Goal: Share content

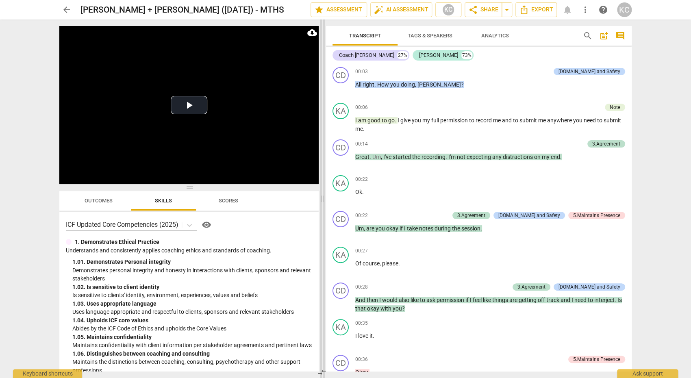
drag, startPoint x: 346, startPoint y: 199, endPoint x: 323, endPoint y: 199, distance: 23.6
click at [323, 199] on span at bounding box center [322, 199] width 5 height 359
click at [399, 86] on span "you" at bounding box center [395, 84] width 11 height 7
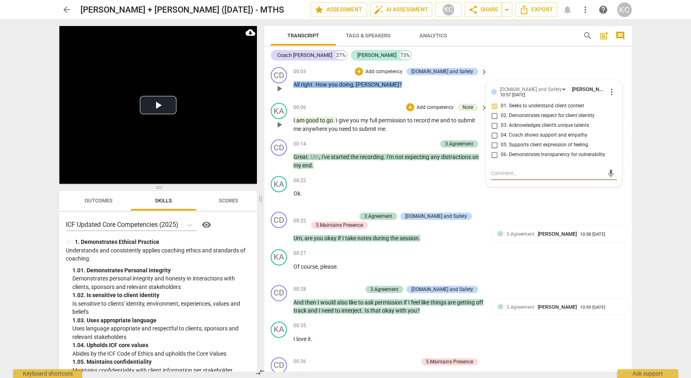
click at [339, 102] on div "KA play_arrow pause 00:06 + Add competency Note keyboard_arrow_right I am good …" at bounding box center [448, 118] width 368 height 37
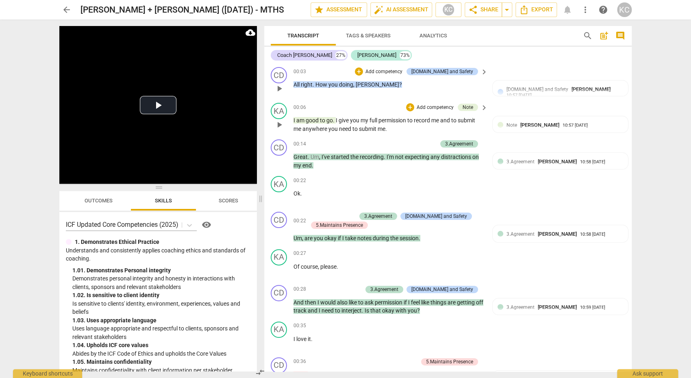
click at [314, 120] on span "good" at bounding box center [313, 120] width 14 height 7
click at [406, 93] on div "00:03 + Add competency [DOMAIN_NAME] and Safety keyboard_arrow_right All right …" at bounding box center [391, 81] width 195 height 29
click at [276, 120] on span "play_arrow" at bounding box center [279, 125] width 10 height 10
click at [283, 87] on span "pause" at bounding box center [279, 89] width 10 height 10
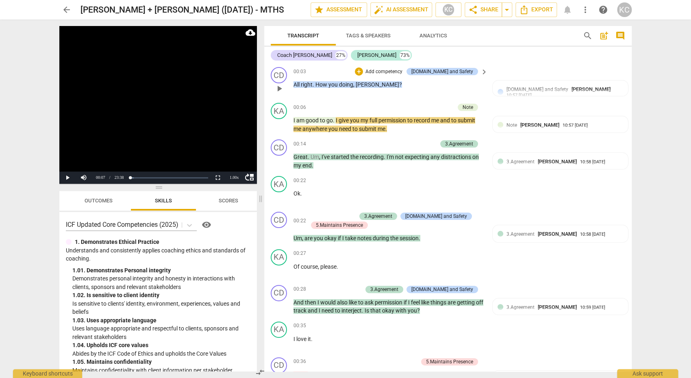
click at [283, 87] on span "play_arrow" at bounding box center [279, 89] width 10 height 10
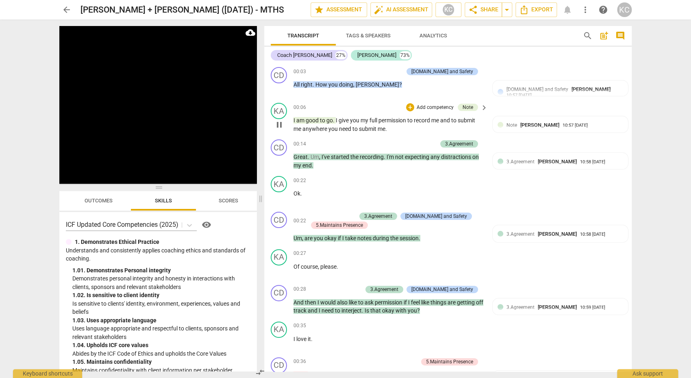
click at [279, 122] on span "pause" at bounding box center [279, 125] width 10 height 10
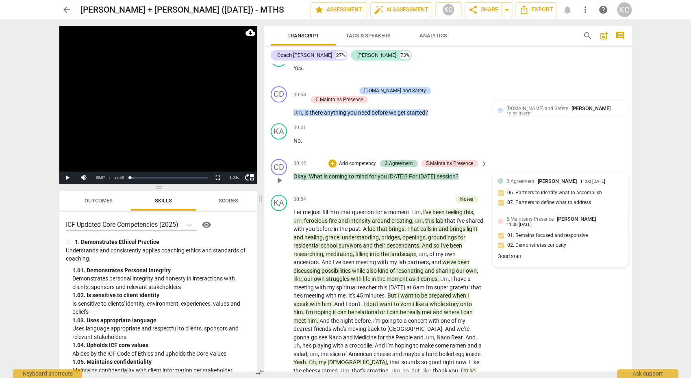
scroll to position [350, 0]
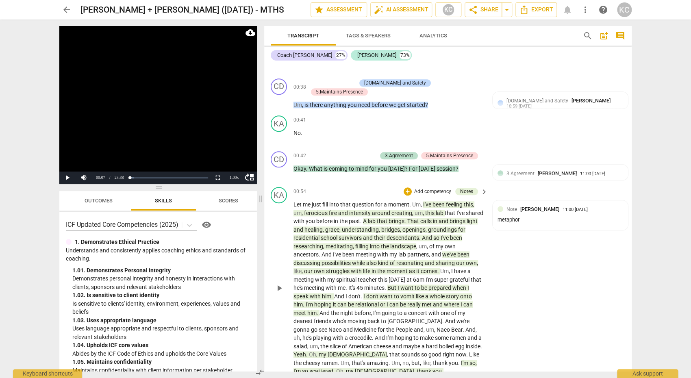
click at [433, 202] on span "I've" at bounding box center [427, 204] width 9 height 7
click at [365, 218] on span "A" at bounding box center [365, 221] width 5 height 7
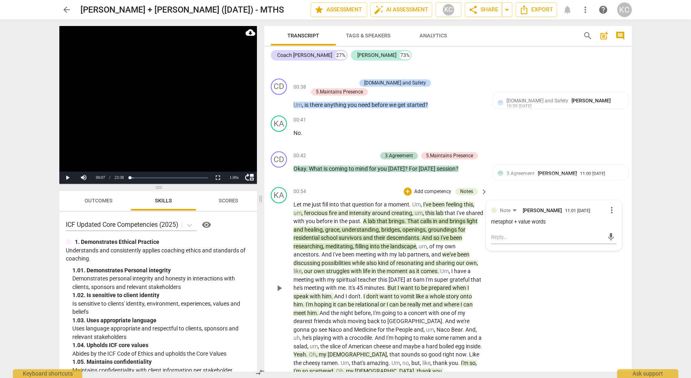
click at [545, 266] on div "KA play_arrow pause 00:54 + Add competency Notes keyboard_arrow_right Let me ju…" at bounding box center [448, 281] width 368 height 195
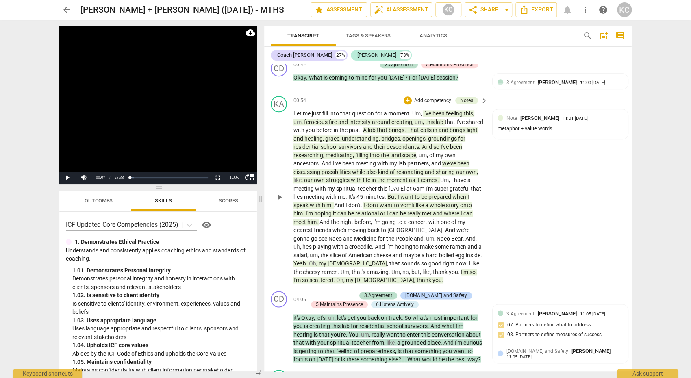
scroll to position [443, 0]
click at [338, 168] on span "possibilities" at bounding box center [337, 170] width 30 height 7
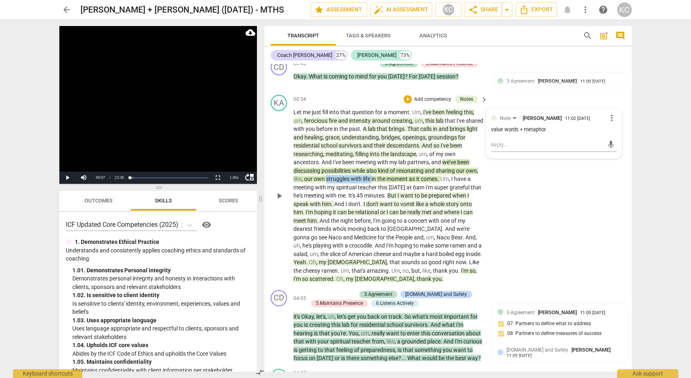
drag, startPoint x: 326, startPoint y: 176, endPoint x: 372, endPoint y: 176, distance: 46.3
click at [372, 176] on p "Let me just fill into that question for a moment . Um , I've been feeling this …" at bounding box center [389, 195] width 190 height 175
click at [382, 184] on span "this" at bounding box center [383, 187] width 11 height 7
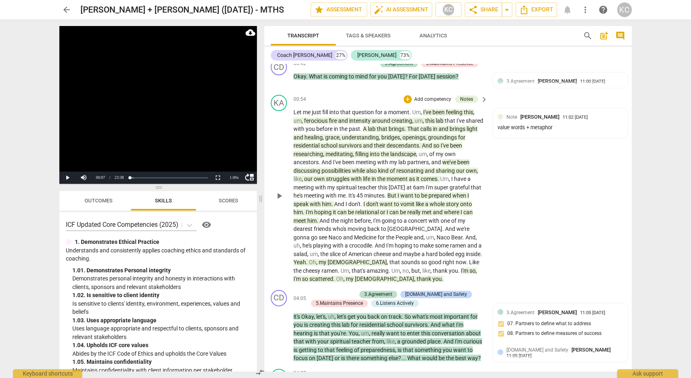
click at [421, 192] on span "to" at bounding box center [418, 195] width 7 height 7
click at [402, 202] on span "vomit" at bounding box center [407, 204] width 15 height 7
click at [354, 201] on span "don't" at bounding box center [354, 204] width 12 height 7
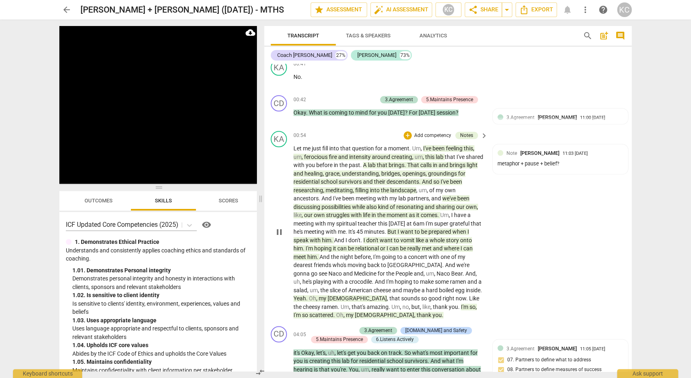
scroll to position [411, 0]
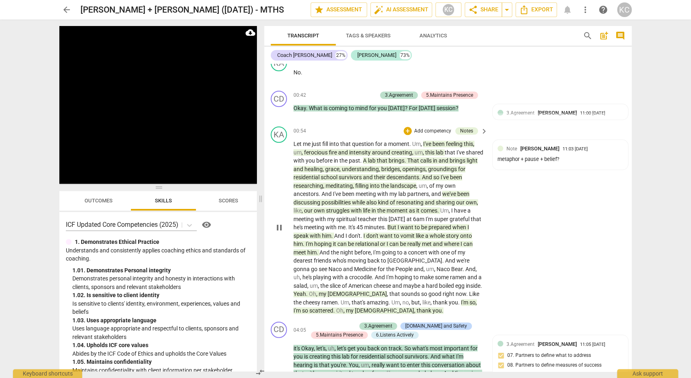
click at [348, 233] on span "I" at bounding box center [347, 236] width 3 height 7
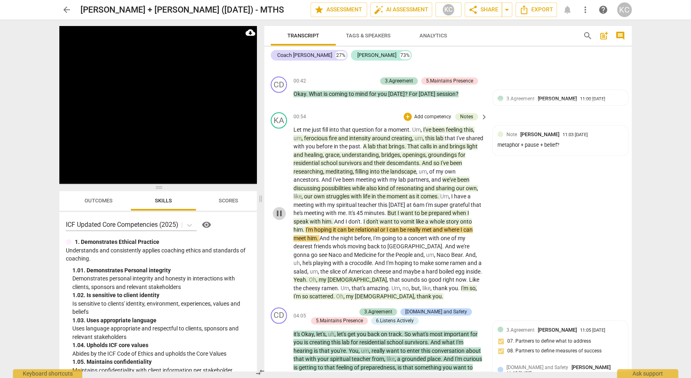
click at [281, 213] on span "pause" at bounding box center [279, 214] width 10 height 10
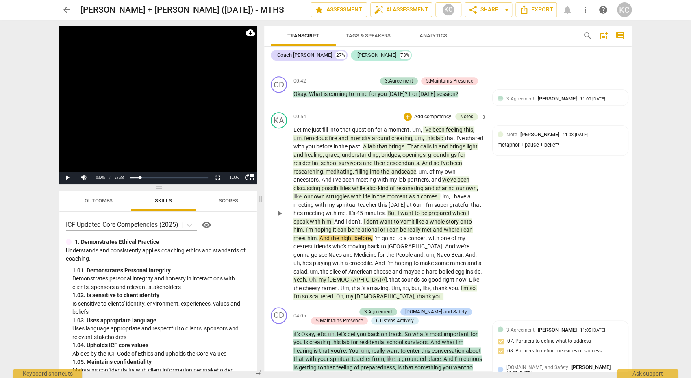
click at [324, 135] on span "ferocious" at bounding box center [316, 138] width 25 height 7
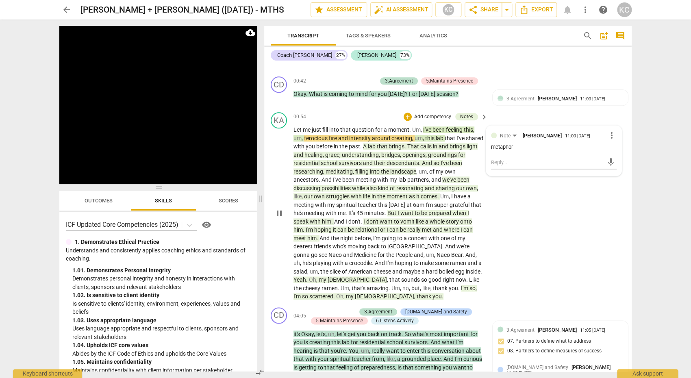
click at [280, 211] on span "pause" at bounding box center [279, 214] width 10 height 10
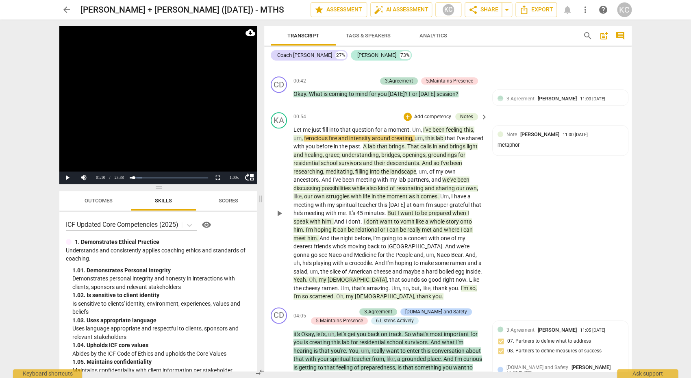
click at [353, 218] on span "don't" at bounding box center [354, 221] width 12 height 7
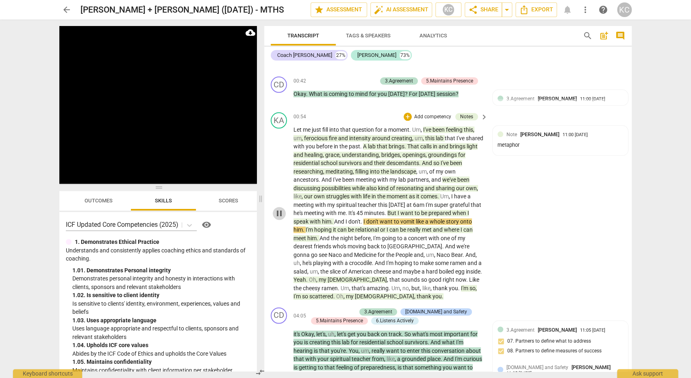
click at [281, 209] on span "pause" at bounding box center [279, 214] width 10 height 10
click at [401, 218] on span "vomit" at bounding box center [407, 221] width 15 height 7
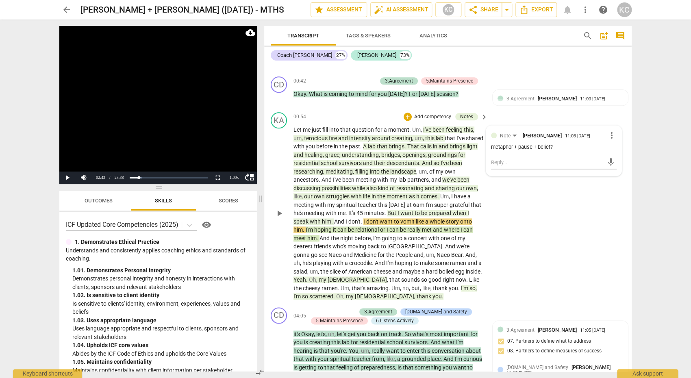
click at [316, 276] on span "Oh" at bounding box center [312, 279] width 7 height 7
click at [426, 268] on span "hard" at bounding box center [432, 271] width 13 height 7
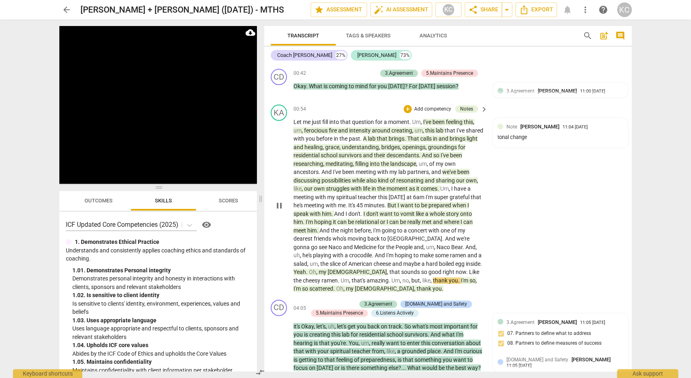
scroll to position [435, 0]
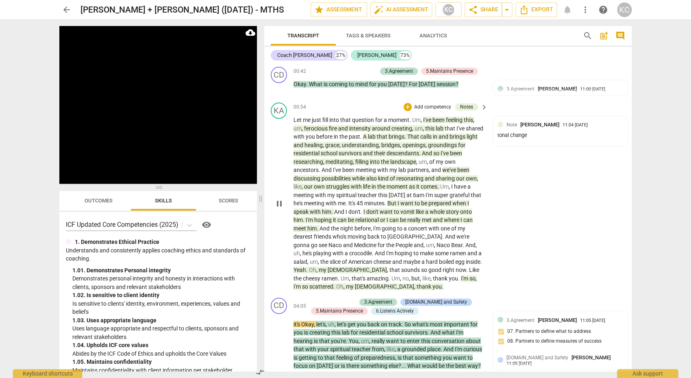
click at [281, 199] on span "pause" at bounding box center [279, 204] width 10 height 10
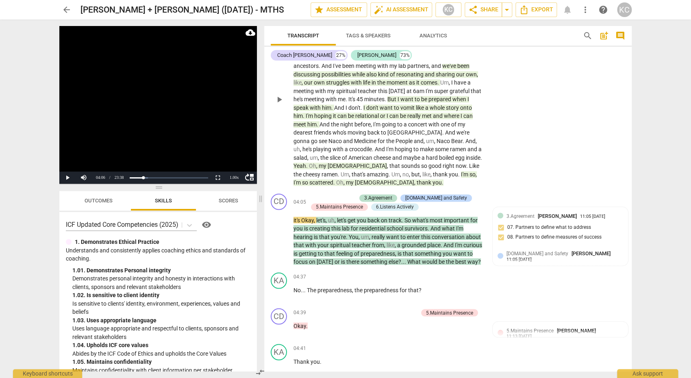
scroll to position [536, 0]
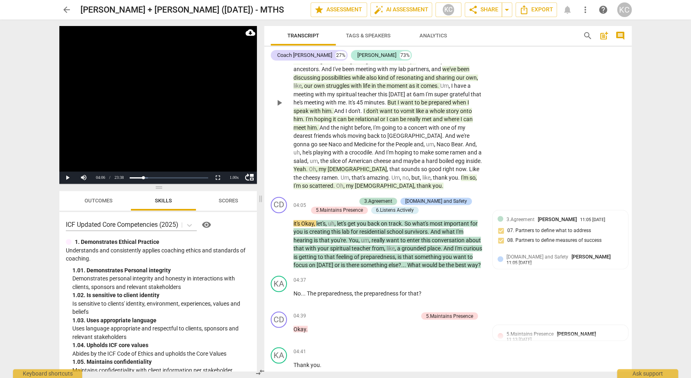
click at [328, 166] on span "my" at bounding box center [323, 169] width 9 height 7
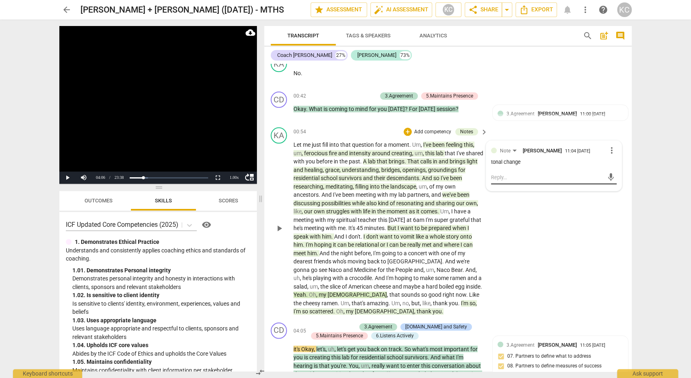
scroll to position [410, 0]
click at [333, 309] on span "scattered" at bounding box center [321, 312] width 24 height 7
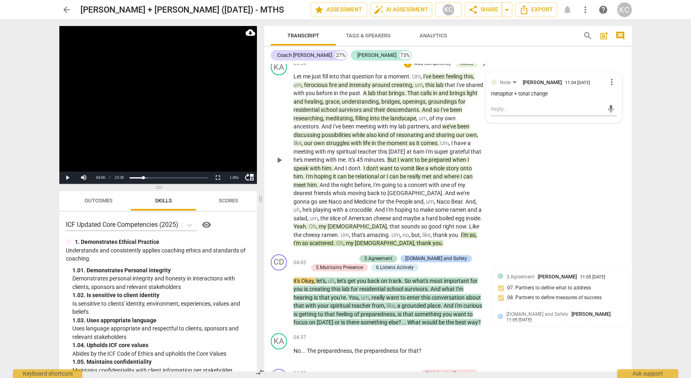
scroll to position [475, 0]
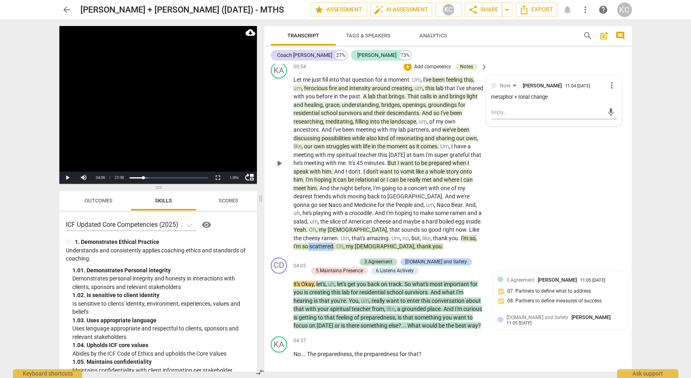
drag, startPoint x: 418, startPoint y: 235, endPoint x: 446, endPoint y: 236, distance: 27.3
click at [446, 236] on p "Let me just fill into that question for a moment . Um , I've been feeling this …" at bounding box center [389, 163] width 190 height 175
click at [570, 245] on div "KA play_arrow pause 00:54 + Add competency Notes keyboard_arrow_right Let me ju…" at bounding box center [448, 156] width 368 height 195
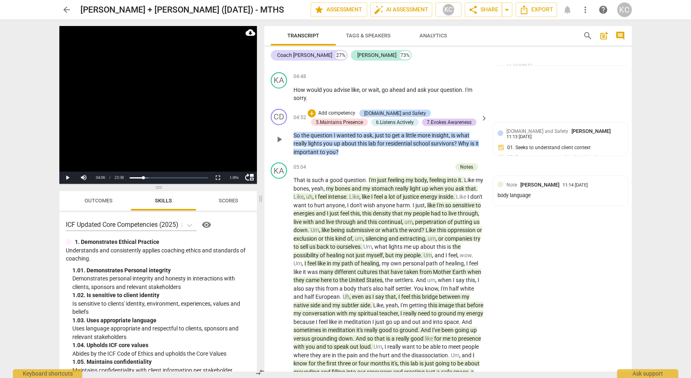
scroll to position [886, 0]
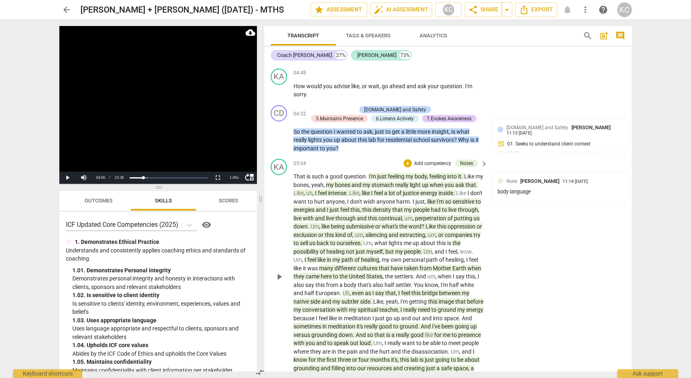
click at [389, 173] on span "feeling" at bounding box center [397, 176] width 18 height 7
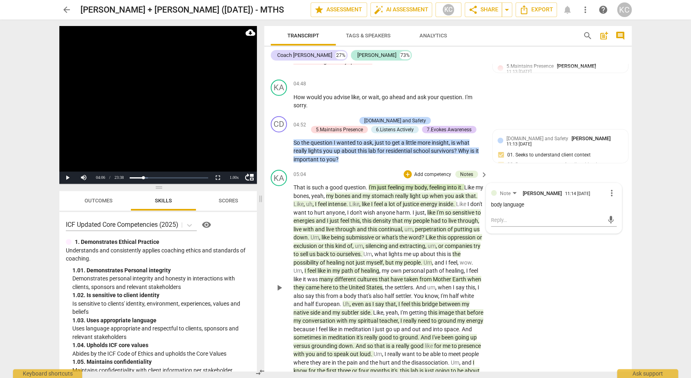
click at [363, 184] on span "question" at bounding box center [355, 187] width 22 height 7
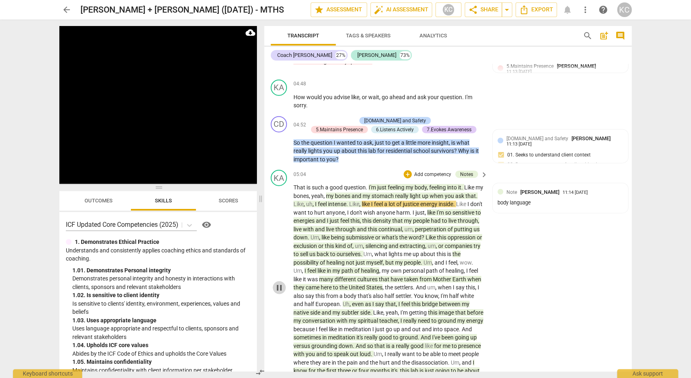
click at [281, 283] on span "pause" at bounding box center [279, 288] width 10 height 10
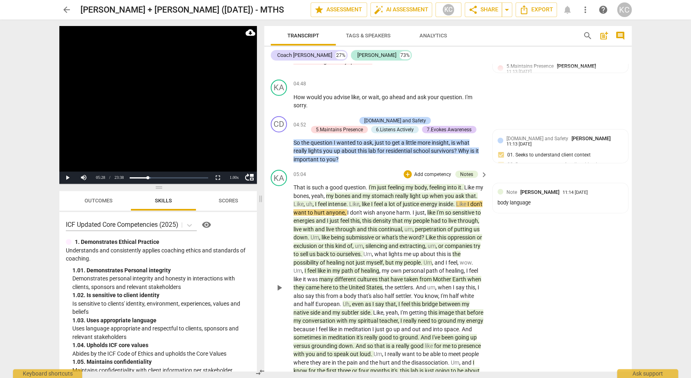
click at [363, 193] on span "and" at bounding box center [357, 196] width 11 height 7
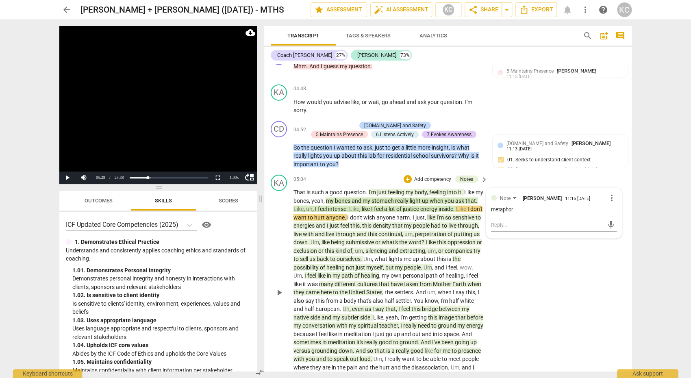
scroll to position [869, 0]
drag, startPoint x: 433, startPoint y: 198, endPoint x: 418, endPoint y: 198, distance: 14.6
click at [418, 198] on p "That is such a good question . I'm just feeling my body , feeling into it . Lik…" at bounding box center [389, 293] width 190 height 209
click at [524, 257] on div "KA play_arrow pause 05:04 + Add competency Notes keyboard_arrow_right That is s…" at bounding box center [448, 286] width 368 height 228
click at [455, 216] on p "That is such a good question . I'm just feeling my body , feeling into it . Lik…" at bounding box center [389, 293] width 190 height 209
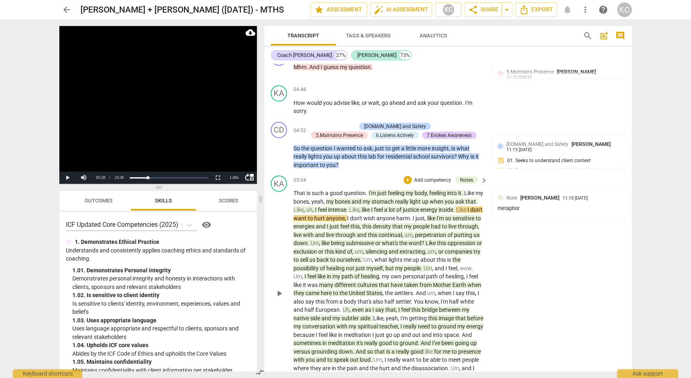
click at [437, 215] on span "like" at bounding box center [431, 218] width 9 height 7
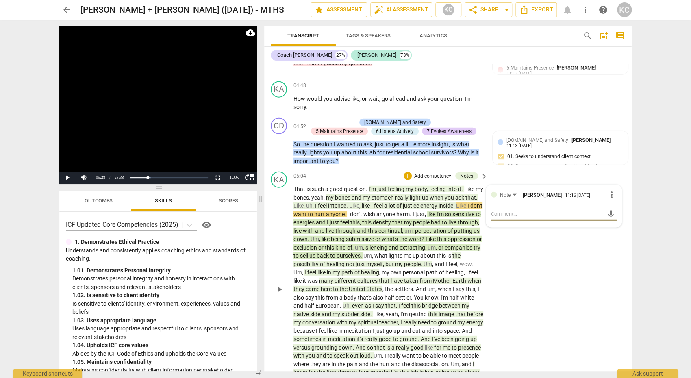
scroll to position [873, 0]
drag, startPoint x: 406, startPoint y: 220, endPoint x: 423, endPoint y: 220, distance: 16.7
click at [392, 220] on span "density" at bounding box center [383, 223] width 20 height 7
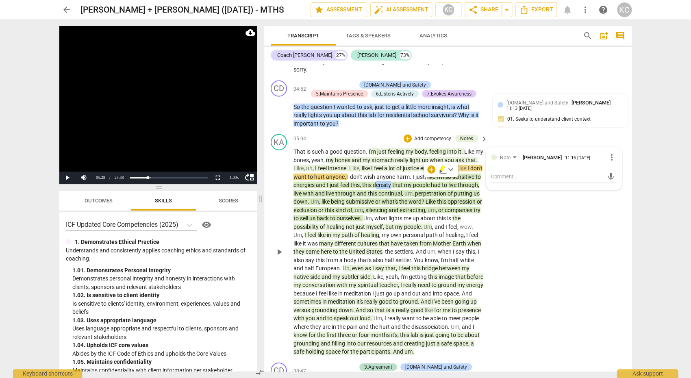
scroll to position [894, 0]
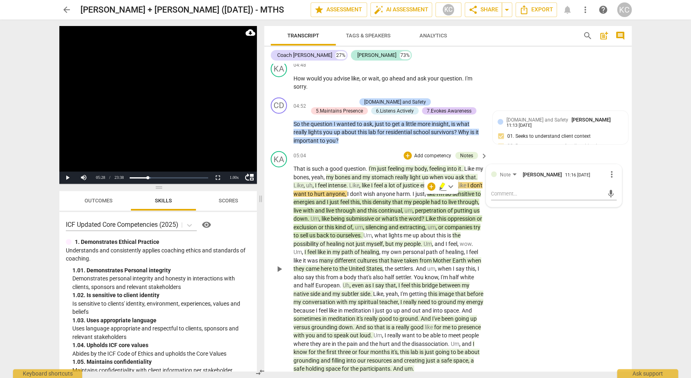
click at [452, 239] on span "the" at bounding box center [456, 235] width 8 height 7
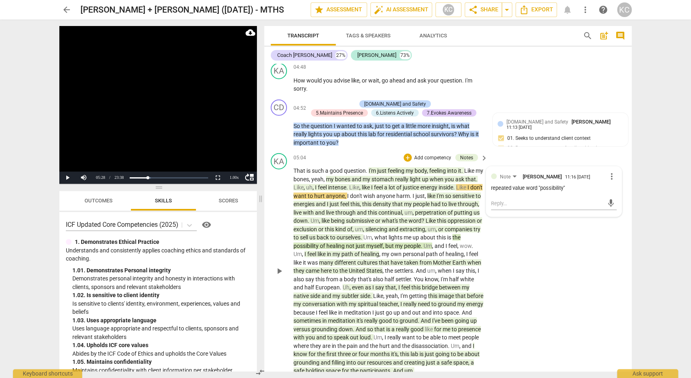
scroll to position [890, 0]
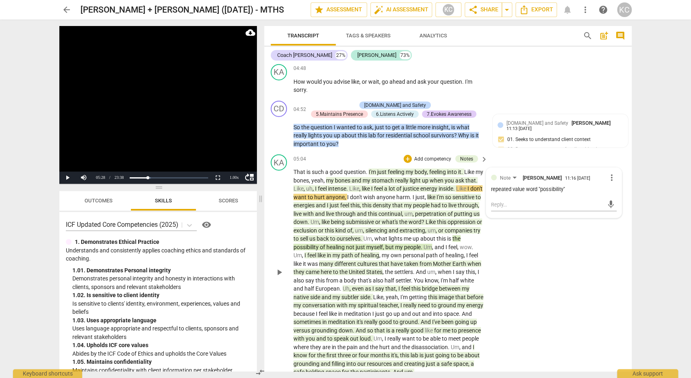
click at [355, 253] on span "path" at bounding box center [347, 255] width 13 height 7
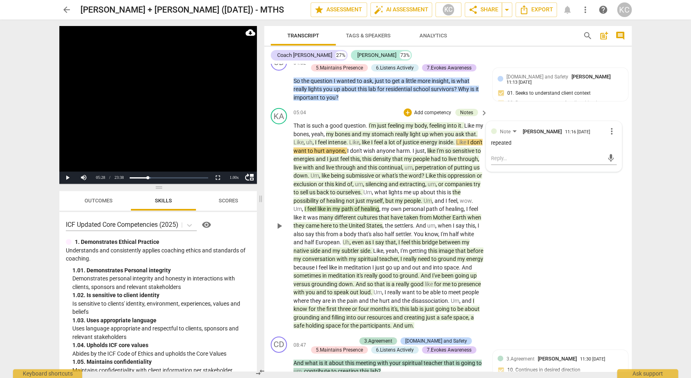
scroll to position [937, 0]
drag, startPoint x: 359, startPoint y: 211, endPoint x: 431, endPoint y: 218, distance: 73.1
click at [431, 218] on p "That is such a good question . I'm just feeling my body , feeling into it . Lik…" at bounding box center [389, 225] width 190 height 209
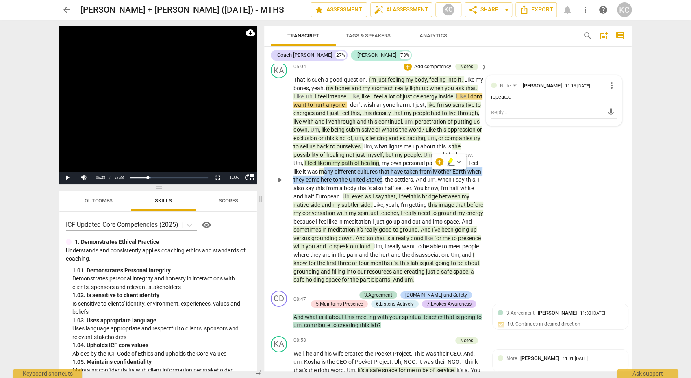
scroll to position [972, 0]
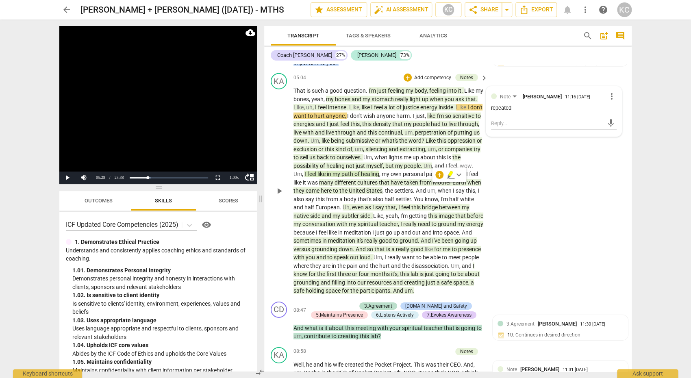
click at [439, 211] on span "between" at bounding box center [450, 207] width 23 height 7
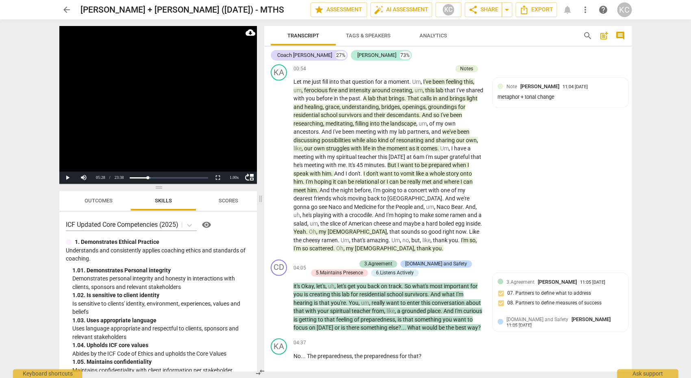
scroll to position [463, 0]
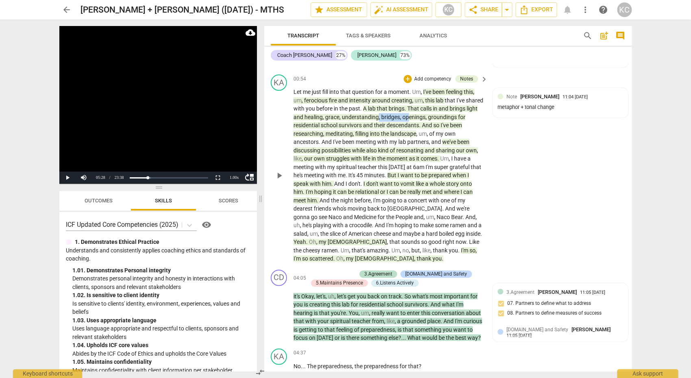
drag, startPoint x: 378, startPoint y: 113, endPoint x: 407, endPoint y: 113, distance: 28.9
click at [407, 113] on p "Let me just fill into that question for a moment . Um , I've been feeling this …" at bounding box center [389, 175] width 190 height 175
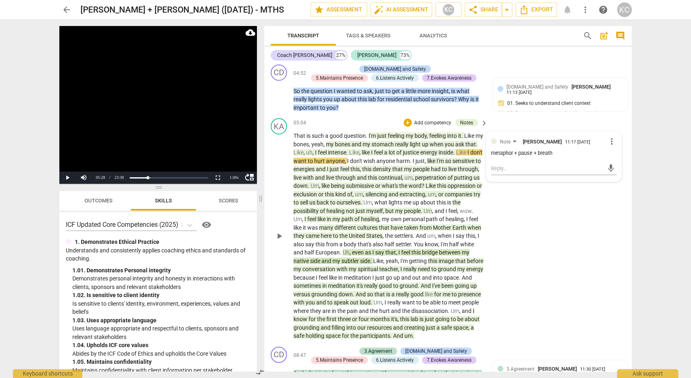
scroll to position [933, 0]
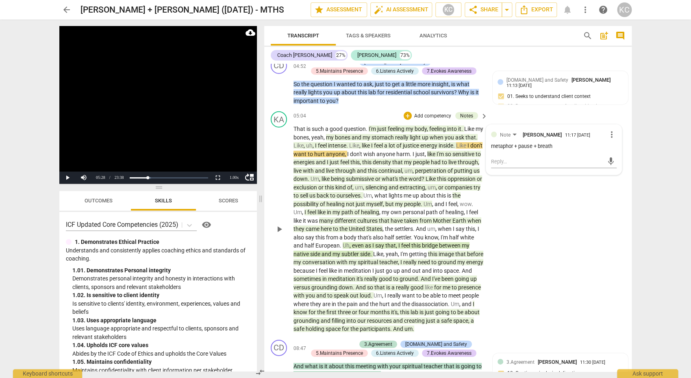
click at [431, 159] on span "people" at bounding box center [422, 162] width 18 height 7
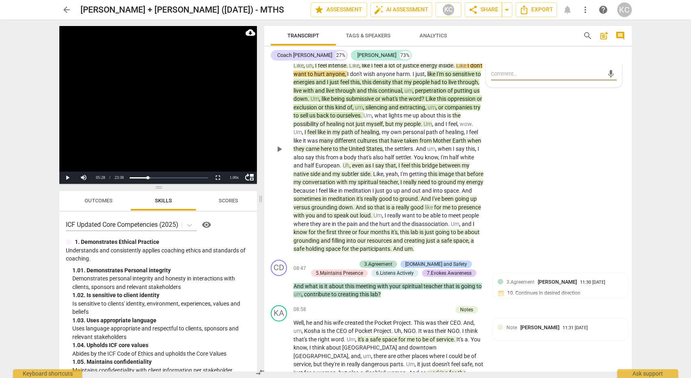
scroll to position [1018, 0]
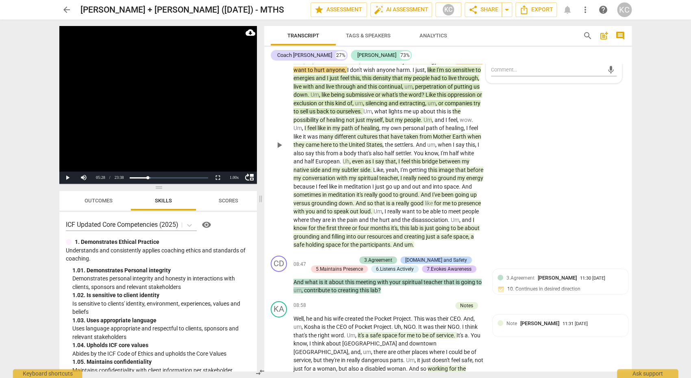
click at [443, 207] on span "me" at bounding box center [447, 203] width 9 height 7
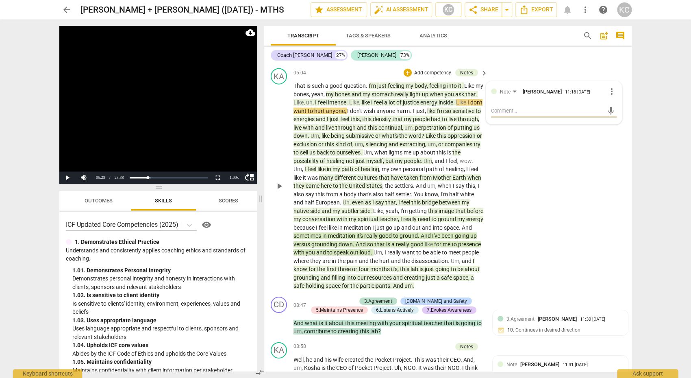
scroll to position [990, 0]
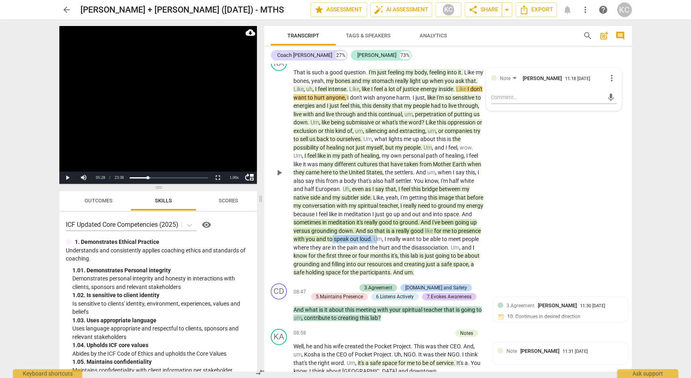
drag, startPoint x: 434, startPoint y: 235, endPoint x: 391, endPoint y: 234, distance: 42.7
click at [391, 234] on p "That is such a good question . I'm just feeling my body , feeling into it . Lik…" at bounding box center [389, 172] width 190 height 209
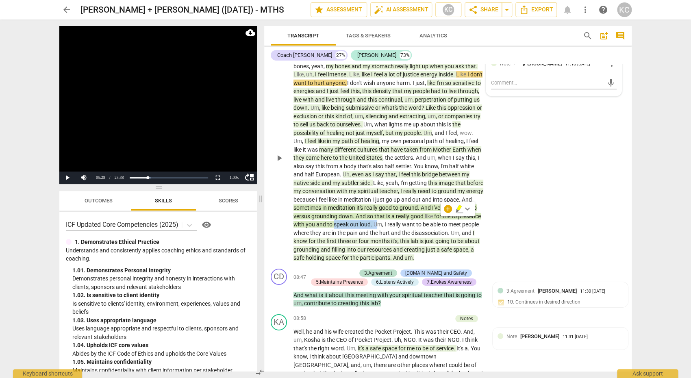
scroll to position [1015, 0]
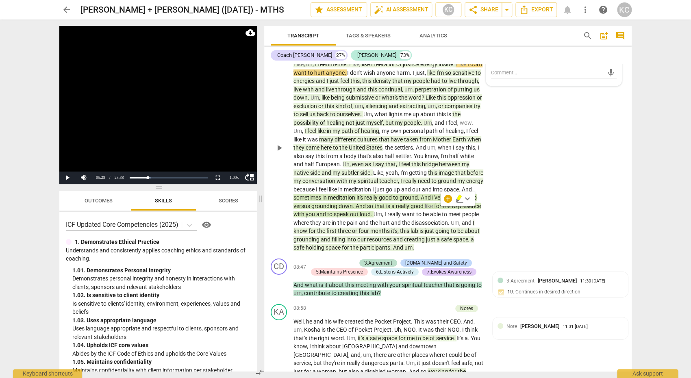
click at [309, 228] on span "know" at bounding box center [301, 231] width 15 height 7
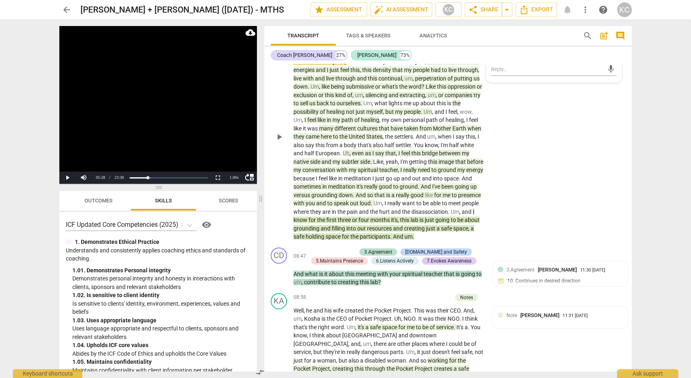
scroll to position [1035, 0]
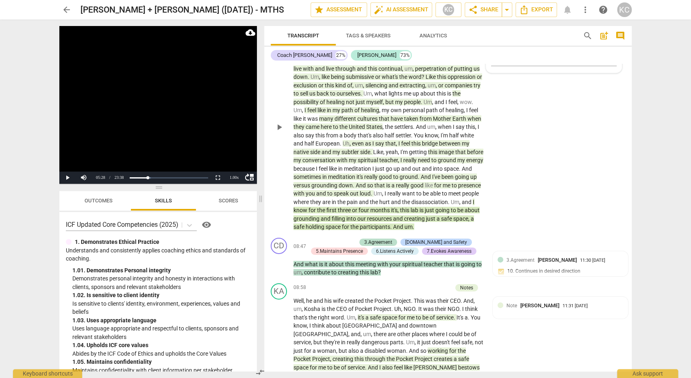
click at [455, 218] on p "That is such a good question . I'm just feeling my body , feeling into it . Lik…" at bounding box center [389, 127] width 190 height 209
click at [390, 224] on span "participants" at bounding box center [375, 227] width 30 height 7
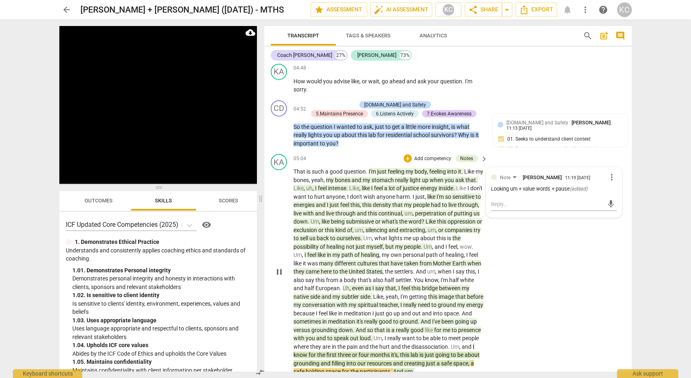
scroll to position [896, 0]
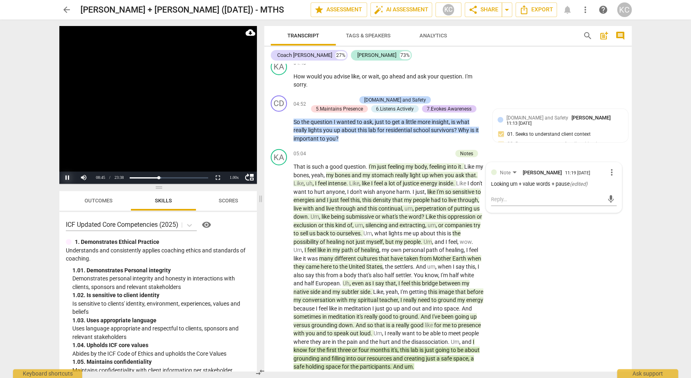
click at [69, 178] on button "Pause" at bounding box center [67, 178] width 16 height 12
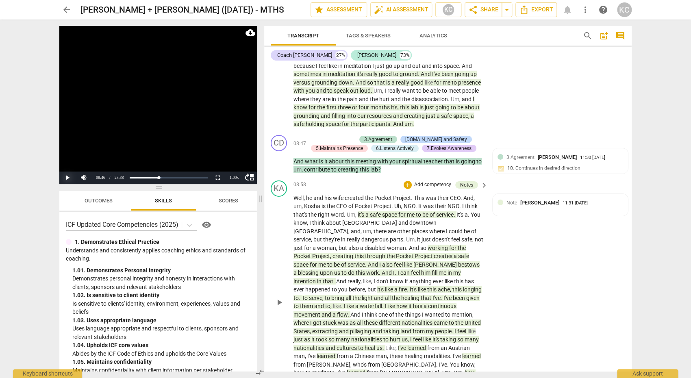
scroll to position [1140, 0]
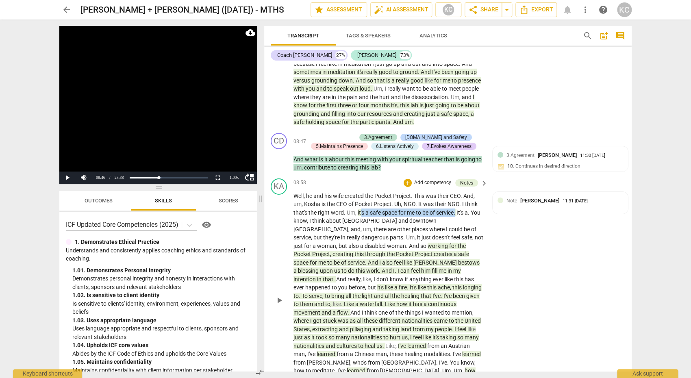
drag, startPoint x: 361, startPoint y: 216, endPoint x: 457, endPoint y: 219, distance: 96.0
click at [457, 219] on p "Well , he and his wife created the Pocket Project . This was their CEO . And , …" at bounding box center [389, 300] width 190 height 217
click at [436, 214] on span "of" at bounding box center [433, 212] width 7 height 7
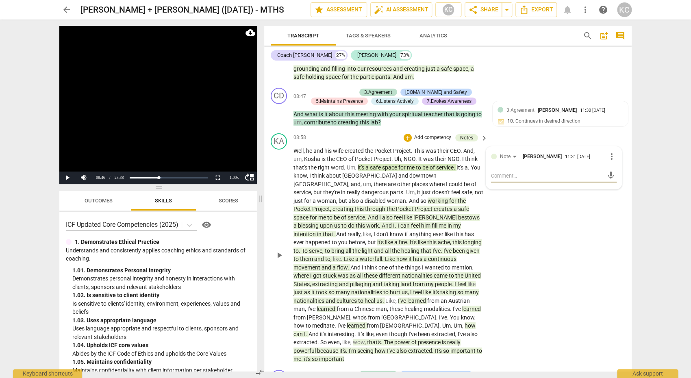
scroll to position [1185, 0]
click at [355, 207] on span "creating" at bounding box center [344, 210] width 22 height 7
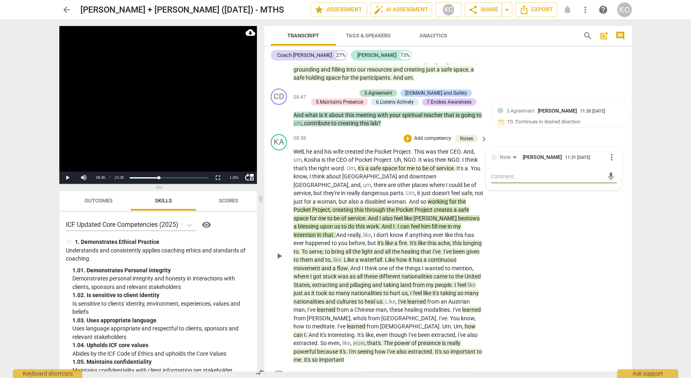
scroll to position [1198, 0]
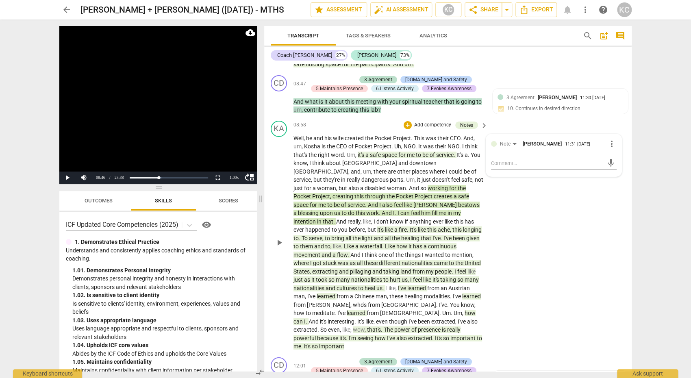
click at [392, 235] on span "all" at bounding box center [388, 238] width 7 height 7
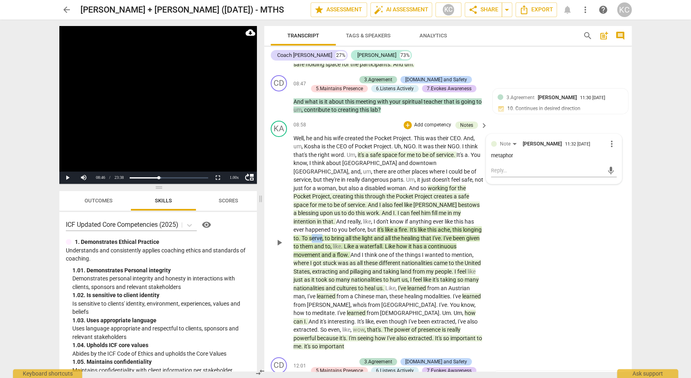
drag, startPoint x: 367, startPoint y: 232, endPoint x: 357, endPoint y: 232, distance: 10.2
click at [322, 235] on span "serve" at bounding box center [315, 238] width 13 height 7
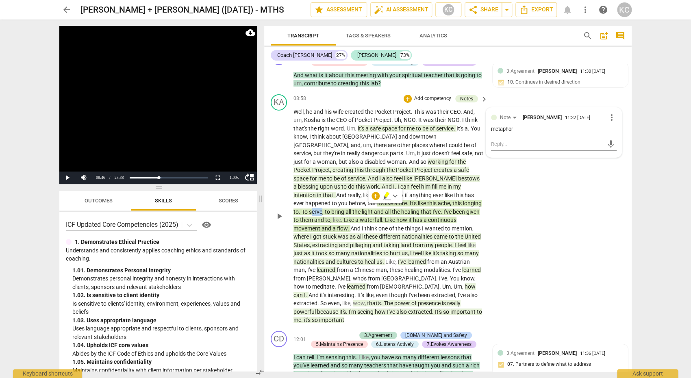
scroll to position [1235, 0]
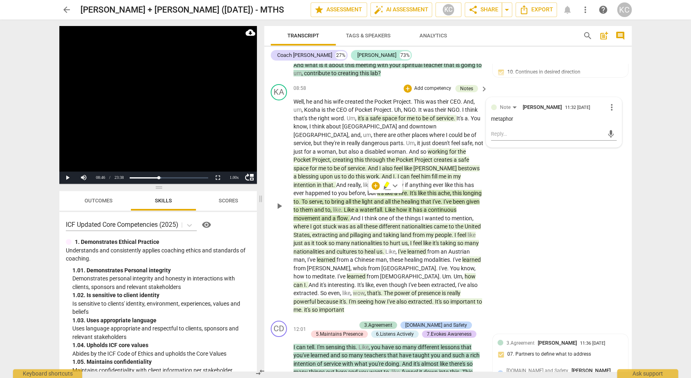
click at [434, 223] on span "nationalities" at bounding box center [418, 226] width 32 height 7
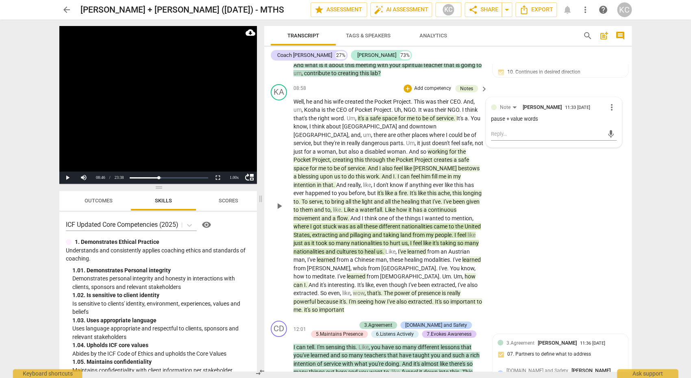
click at [465, 273] on span "how" at bounding box center [470, 276] width 11 height 7
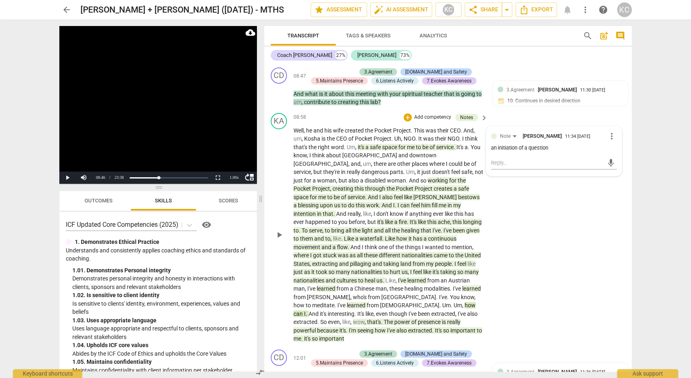
scroll to position [1206, 0]
drag, startPoint x: 407, startPoint y: 299, endPoint x: 437, endPoint y: 299, distance: 29.7
click at [437, 299] on p "Well , he and his wife created the Pocket Project . This was their CEO . And , …" at bounding box center [389, 234] width 190 height 217
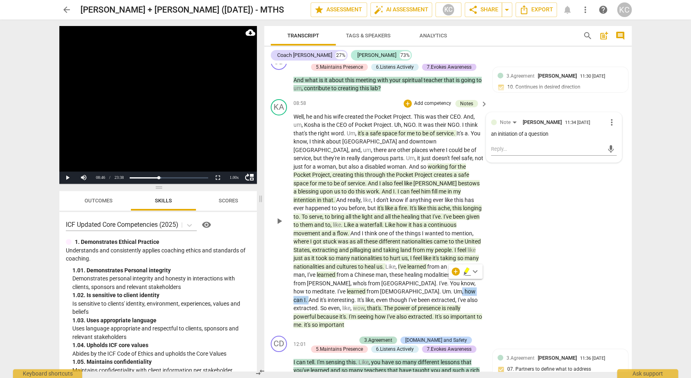
scroll to position [1224, 0]
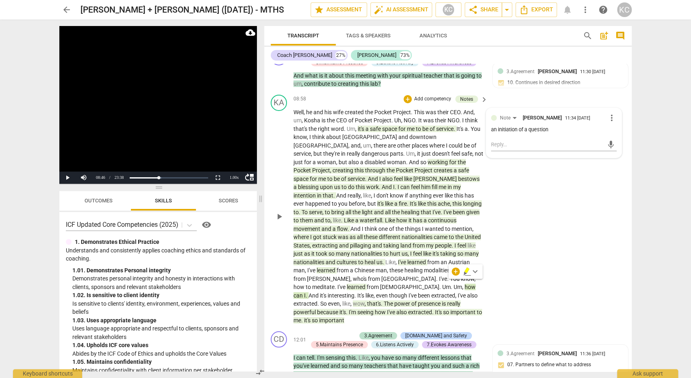
click at [418, 300] on span "presence" at bounding box center [430, 303] width 24 height 7
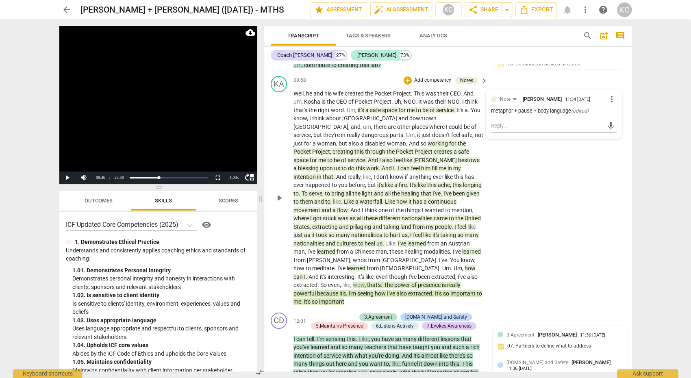
click at [408, 290] on span "extracted" at bounding box center [420, 293] width 24 height 7
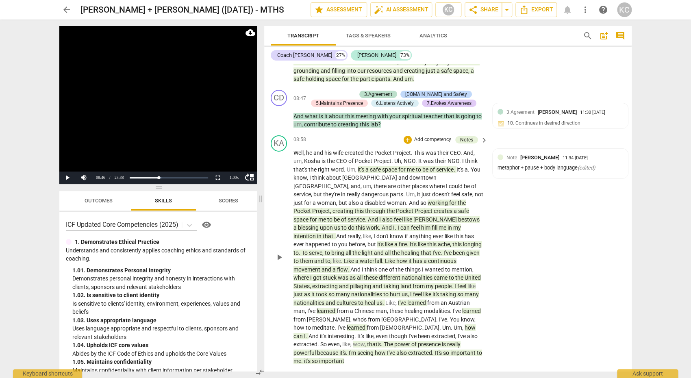
scroll to position [1188, 0]
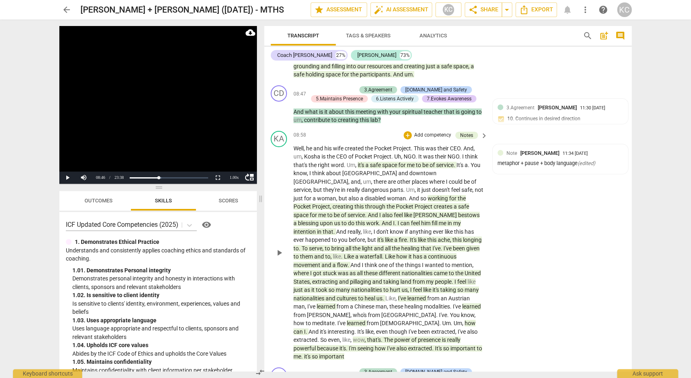
click at [353, 337] on span "wow" at bounding box center [359, 340] width 12 height 7
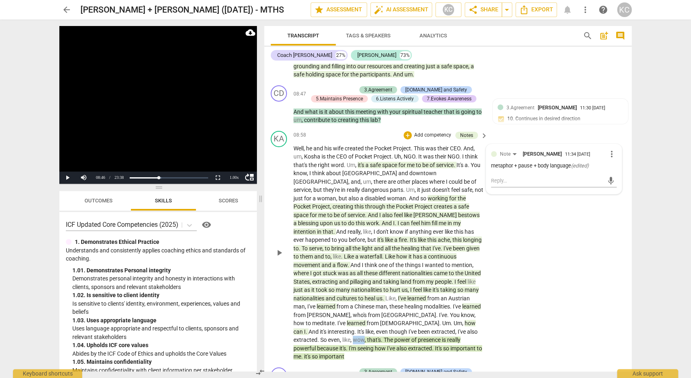
click at [353, 337] on span "wow" at bounding box center [359, 340] width 12 height 7
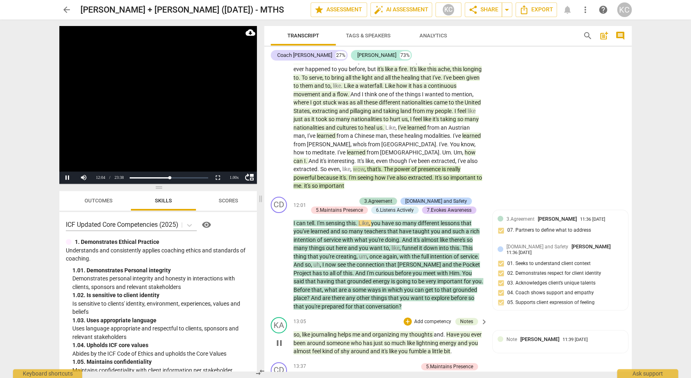
scroll to position [1357, 0]
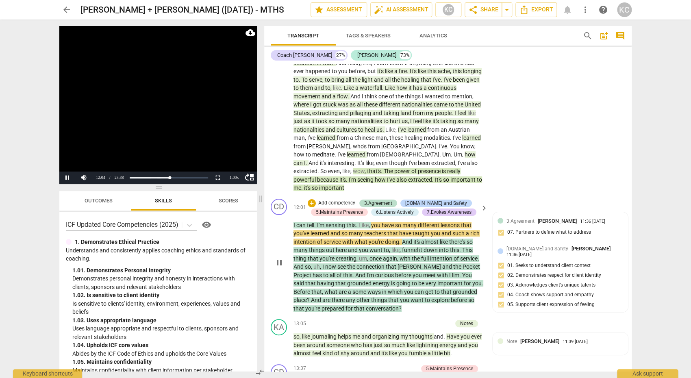
click at [280, 258] on span "pause" at bounding box center [279, 263] width 10 height 10
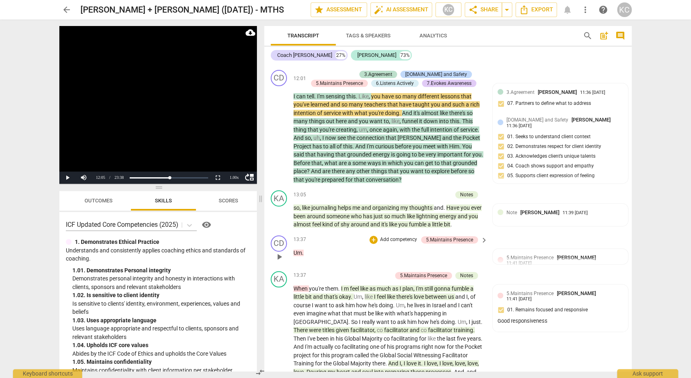
scroll to position [1490, 0]
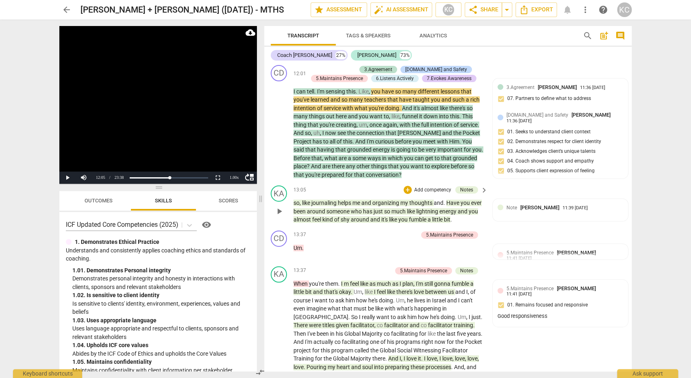
click at [388, 200] on span "organizing" at bounding box center [386, 203] width 28 height 7
click at [459, 200] on span "Have" at bounding box center [453, 203] width 14 height 7
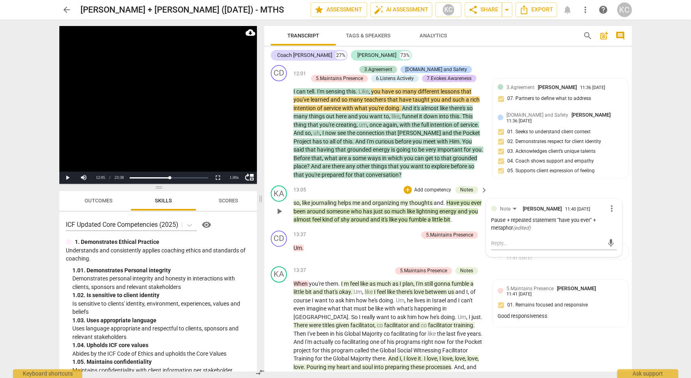
click at [440, 200] on span "and" at bounding box center [439, 203] width 10 height 7
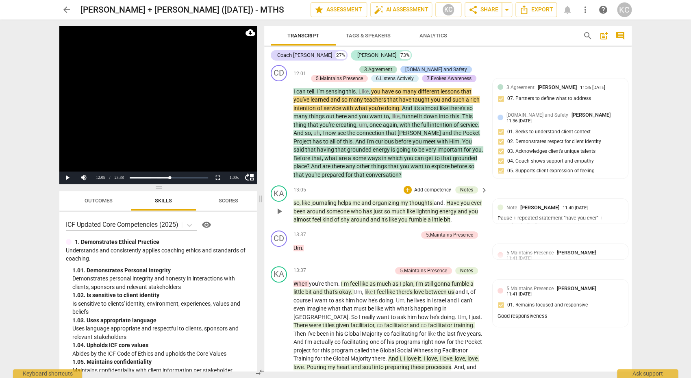
click at [427, 200] on span "thoughts" at bounding box center [421, 203] width 24 height 7
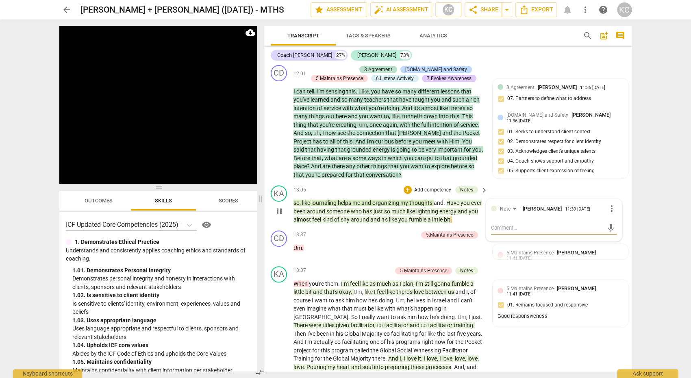
click at [278, 207] on span "pause" at bounding box center [279, 212] width 10 height 10
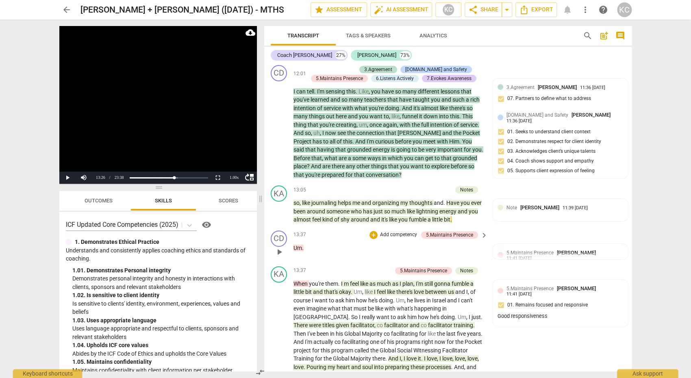
scroll to position [1498, 0]
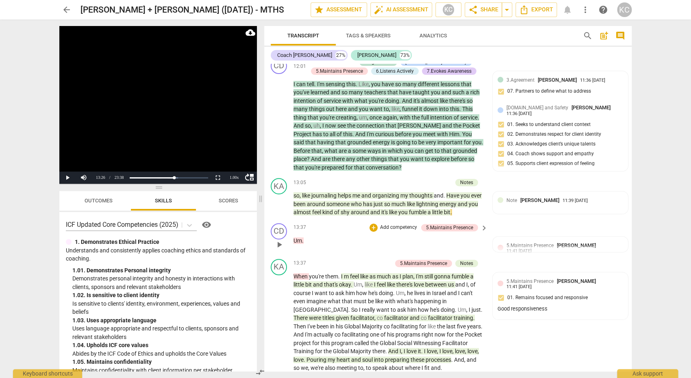
click at [298, 237] on p "Um ." at bounding box center [389, 241] width 190 height 9
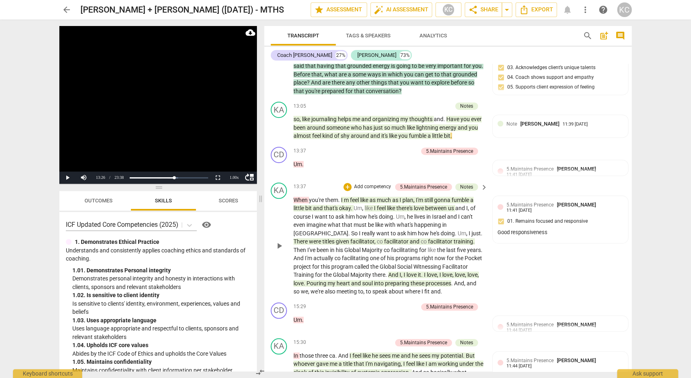
scroll to position [1575, 0]
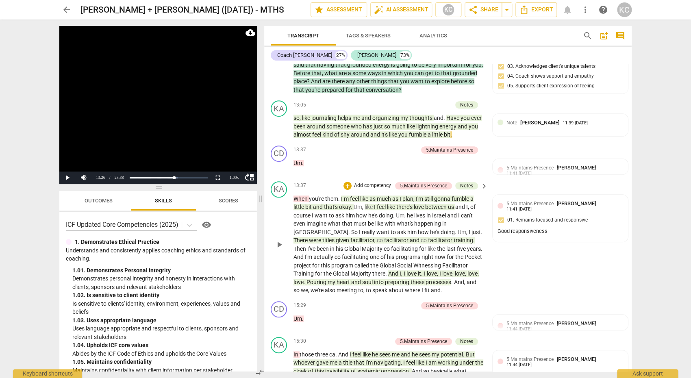
click at [392, 196] on span "much" at bounding box center [384, 199] width 15 height 7
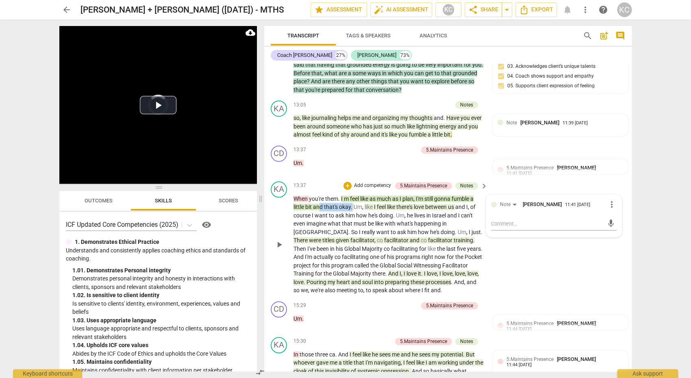
drag, startPoint x: 352, startPoint y: 203, endPoint x: 320, endPoint y: 202, distance: 31.8
click at [320, 202] on p "When you're them . I m feel like as much as I plan , I'm still gonna fumble a l…" at bounding box center [389, 245] width 190 height 100
click at [441, 229] on span "doing" at bounding box center [448, 232] width 14 height 7
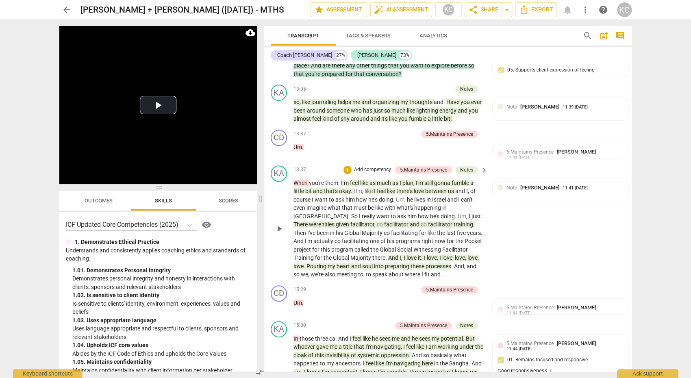
scroll to position [1592, 0]
click at [307, 262] on span "." at bounding box center [305, 265] width 3 height 7
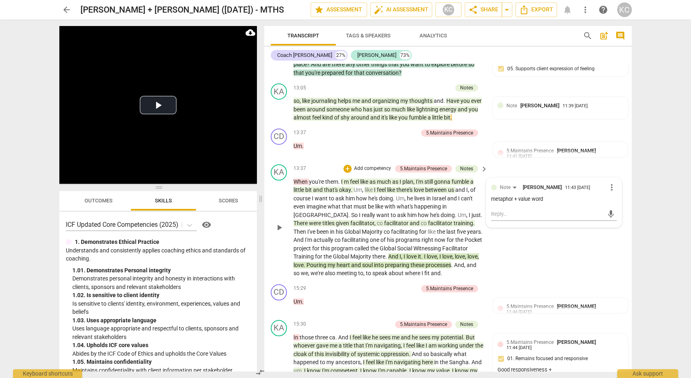
click at [385, 253] on span "." at bounding box center [386, 256] width 3 height 7
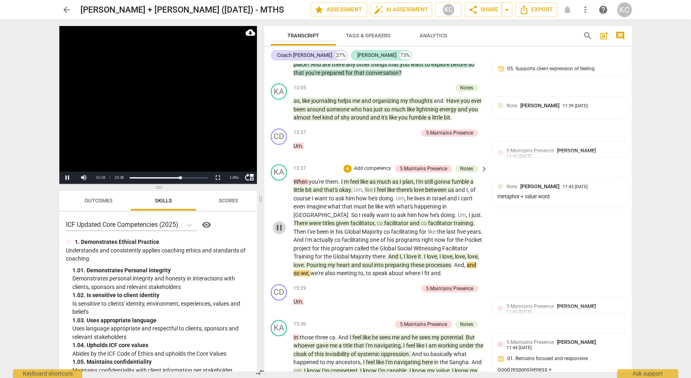
click at [280, 224] on span "pause" at bounding box center [279, 228] width 10 height 10
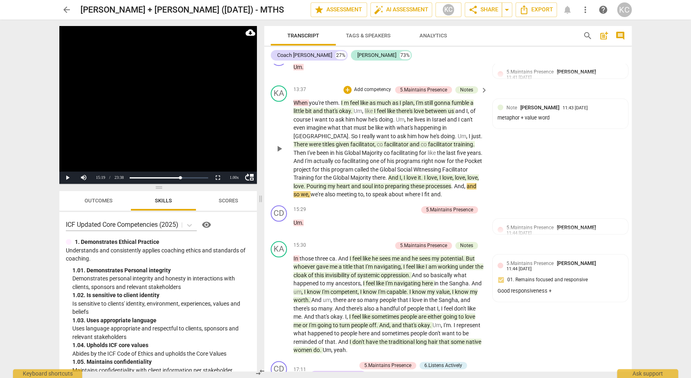
scroll to position [1674, 0]
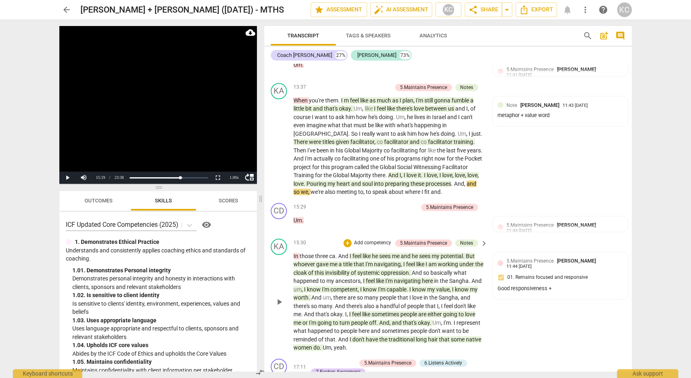
click at [404, 252] on p "In those three ca . And I feel like he sees me and he sees my potential . But w…" at bounding box center [389, 302] width 190 height 100
click at [274, 142] on span "play_arrow" at bounding box center [279, 146] width 10 height 10
click at [278, 297] on span "pause" at bounding box center [279, 302] width 10 height 10
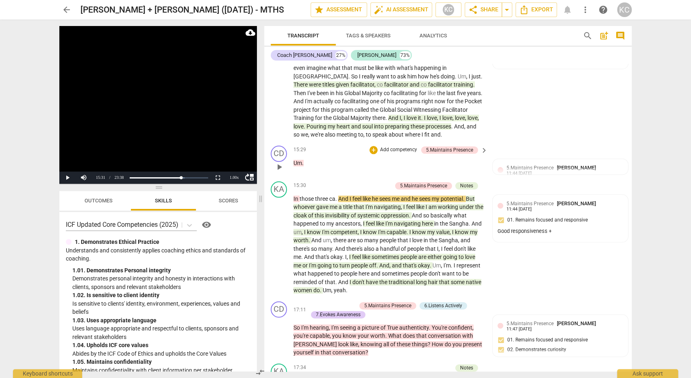
scroll to position [1732, 0]
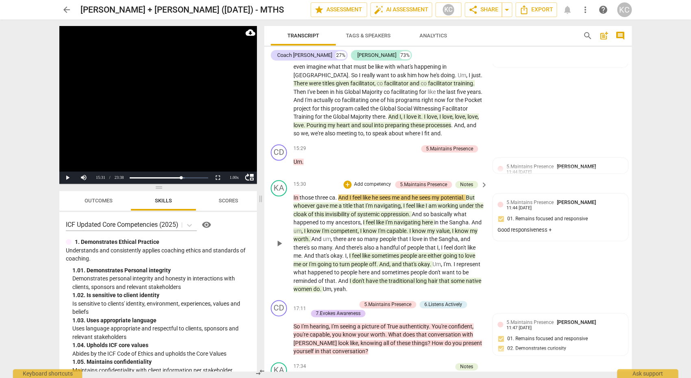
click at [597, 268] on div "KA play_arrow pause 15:30 + Add competency 5.Maintains Presence Notes keyboard_…" at bounding box center [448, 237] width 368 height 120
click at [412, 194] on span "and" at bounding box center [406, 197] width 11 height 7
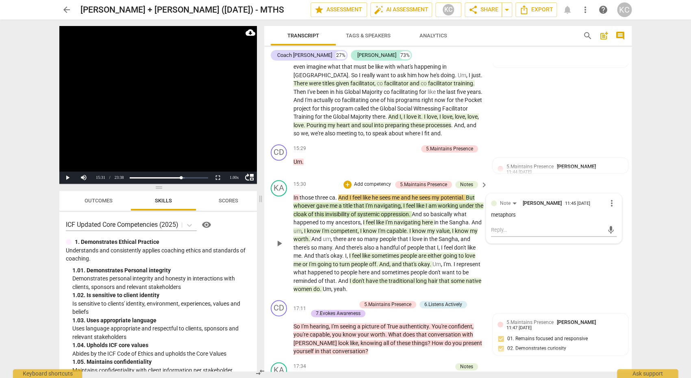
click at [389, 228] on span "capable" at bounding box center [397, 231] width 20 height 7
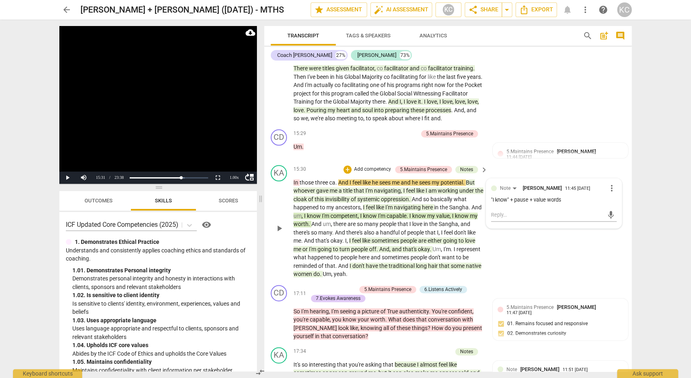
scroll to position [1750, 0]
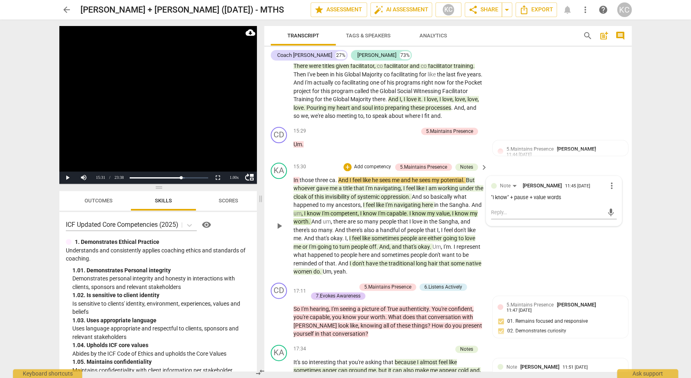
click at [459, 202] on span "Sangha" at bounding box center [459, 205] width 20 height 7
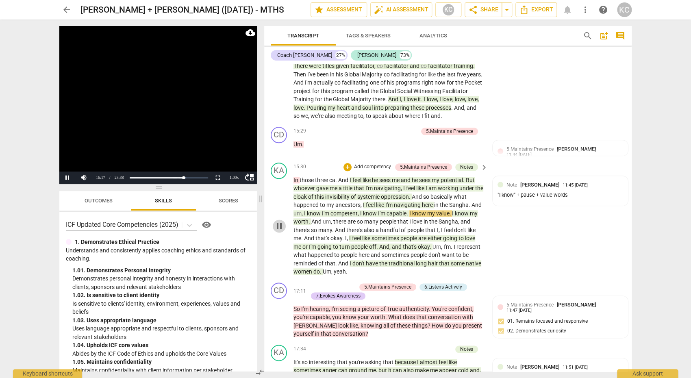
click at [276, 222] on span "pause" at bounding box center [279, 226] width 10 height 10
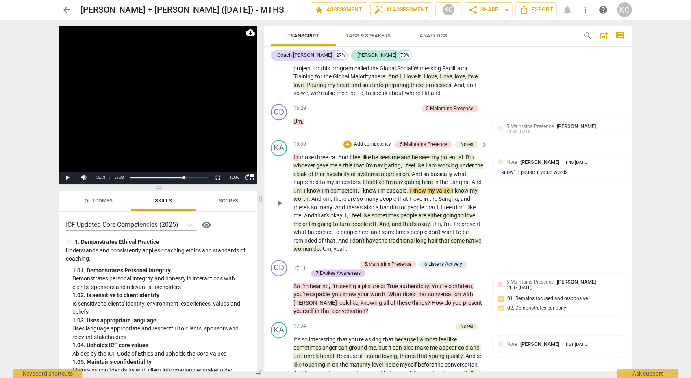
scroll to position [1779, 0]
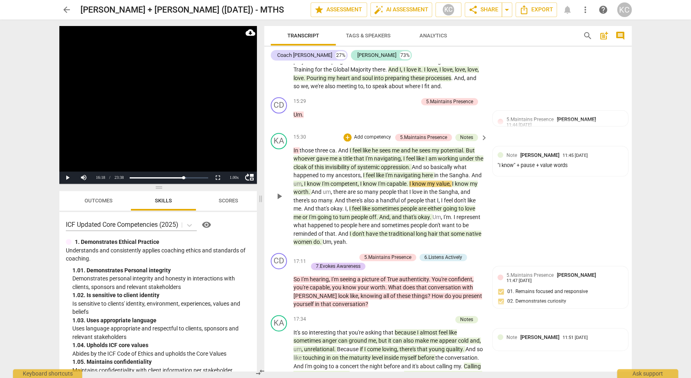
click at [370, 205] on span "like" at bounding box center [366, 208] width 9 height 7
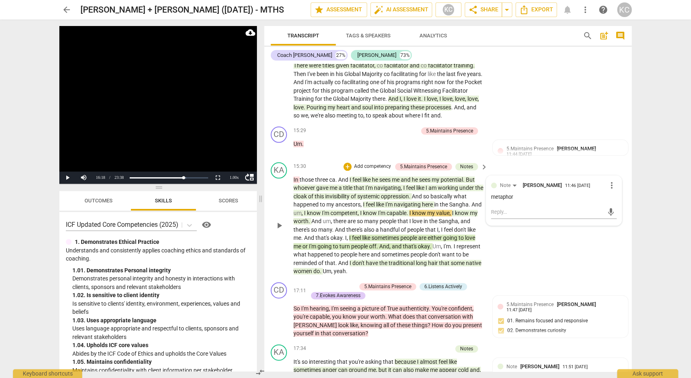
scroll to position [1749, 0]
drag, startPoint x: 378, startPoint y: 242, endPoint x: 341, endPoint y: 242, distance: 37.4
click at [341, 242] on p "In those three ca . And I feel like he sees me and he sees my potential . But w…" at bounding box center [389, 226] width 190 height 100
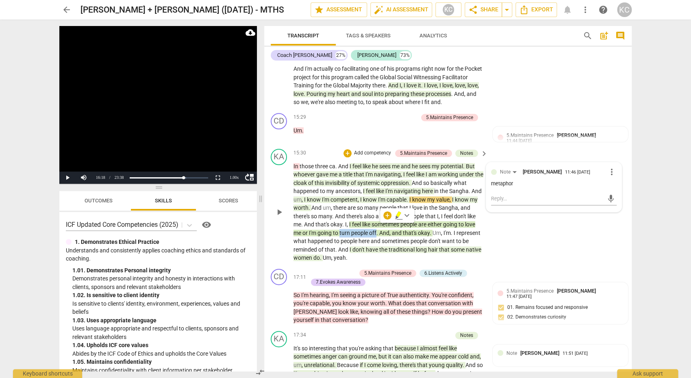
scroll to position [1766, 0]
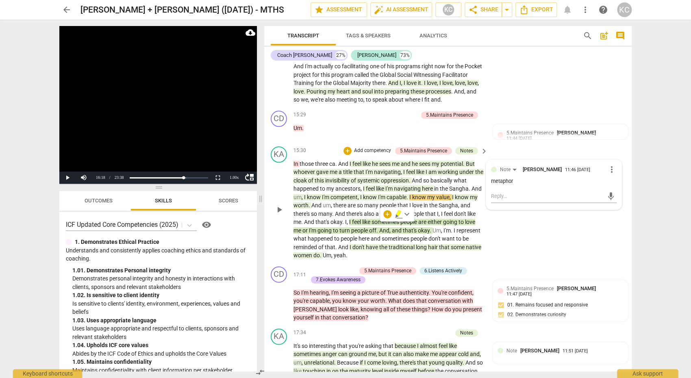
click at [360, 244] on span "don't" at bounding box center [358, 247] width 13 height 7
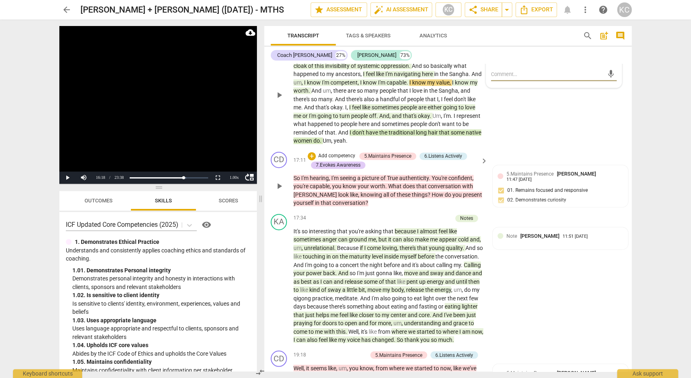
scroll to position [1873, 0]
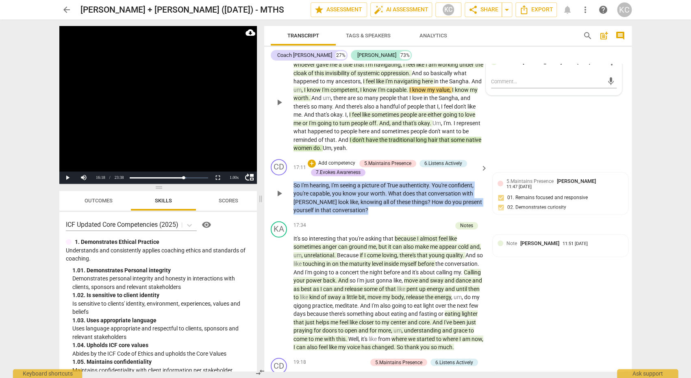
drag, startPoint x: 357, startPoint y: 204, endPoint x: 292, endPoint y: 180, distance: 69.9
click at [292, 180] on div "CD play_arrow pause 17:11 + Add competency 5.Maintains Presence 6.Listens Activ…" at bounding box center [448, 187] width 368 height 62
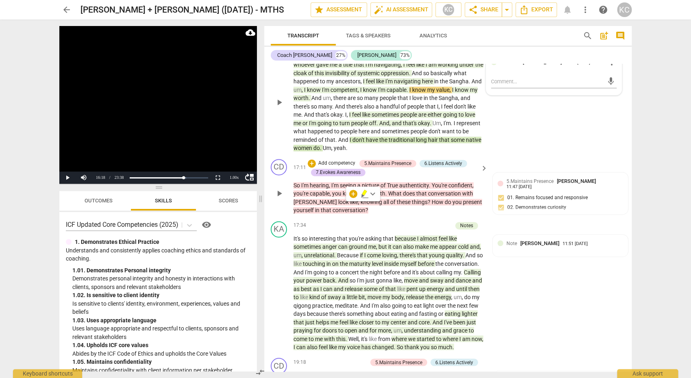
click at [374, 209] on div "CD play_arrow pause 17:11 + Add competency 5.Maintains Presence 6.Listens Activ…" at bounding box center [448, 187] width 368 height 62
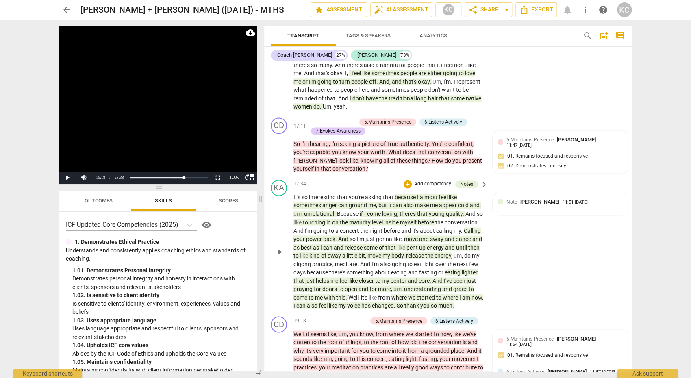
scroll to position [1917, 0]
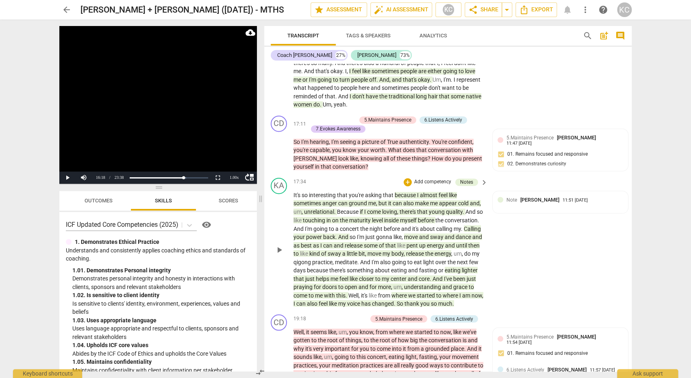
click at [464, 231] on span "Calling" at bounding box center [472, 228] width 17 height 7
click at [354, 243] on p "It's so interesting that you're asking that because I almost feel like sometime…" at bounding box center [389, 249] width 190 height 117
click at [407, 242] on span "like" at bounding box center [401, 245] width 9 height 7
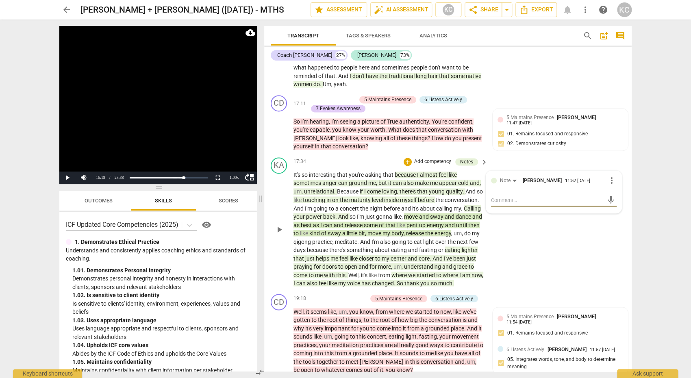
scroll to position [1938, 0]
click at [408, 271] on span "where" at bounding box center [399, 274] width 17 height 7
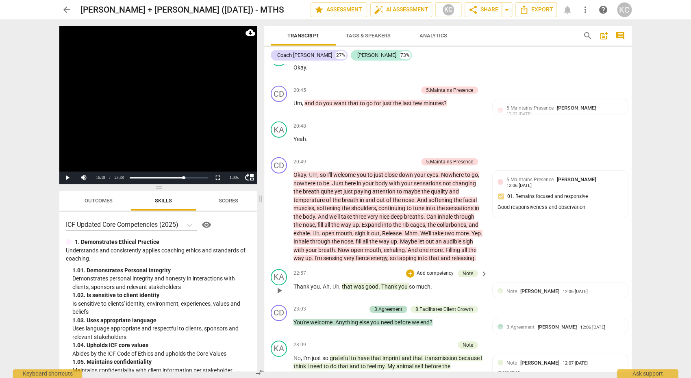
scroll to position [2436, 0]
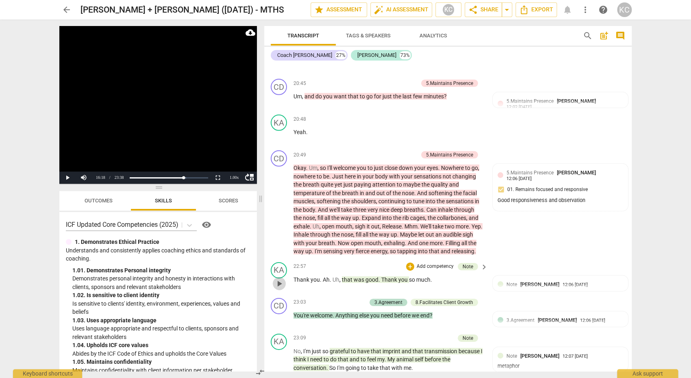
click at [281, 289] on span "play_arrow" at bounding box center [279, 284] width 10 height 10
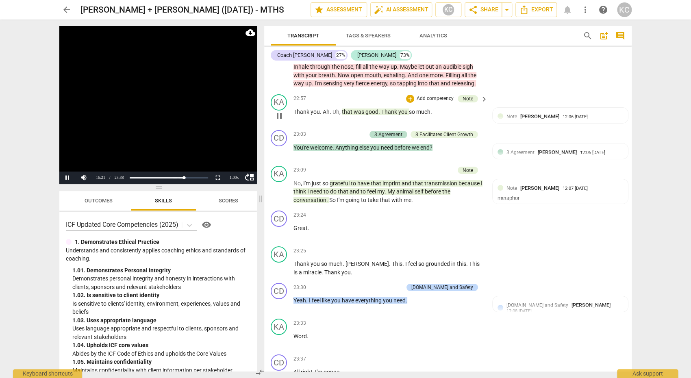
scroll to position [2600, 0]
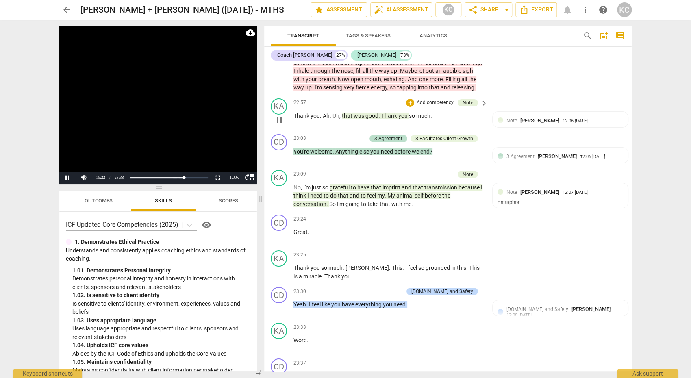
click at [280, 125] on span "pause" at bounding box center [279, 120] width 10 height 10
click at [280, 125] on span "play_arrow" at bounding box center [279, 120] width 10 height 10
click at [280, 125] on span "pause" at bounding box center [279, 120] width 10 height 10
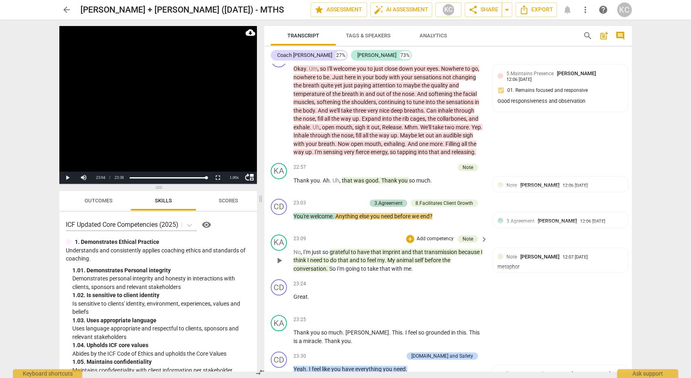
scroll to position [2548, 0]
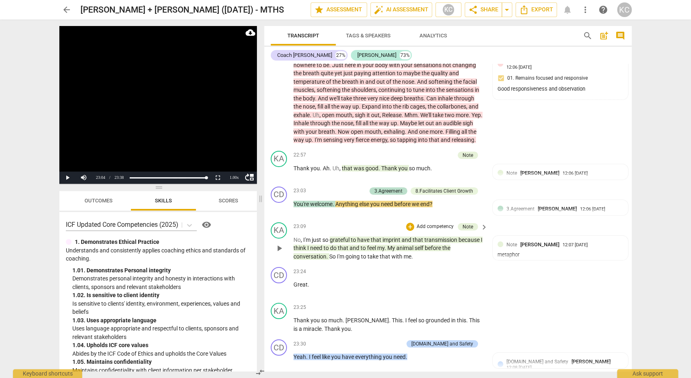
click at [385, 254] on p "No , I'm just so grateful to have that imprint and that transmission because I …" at bounding box center [389, 248] width 190 height 25
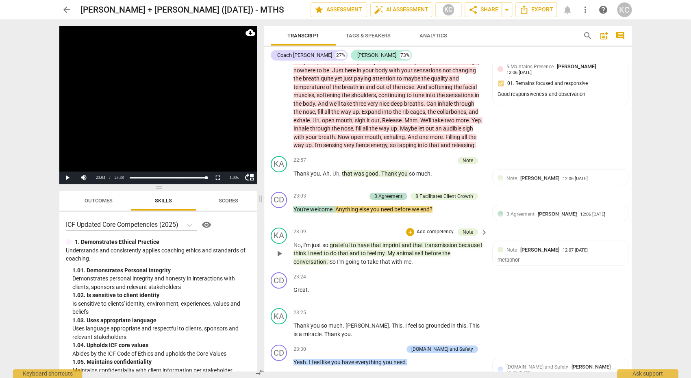
scroll to position [2545, 0]
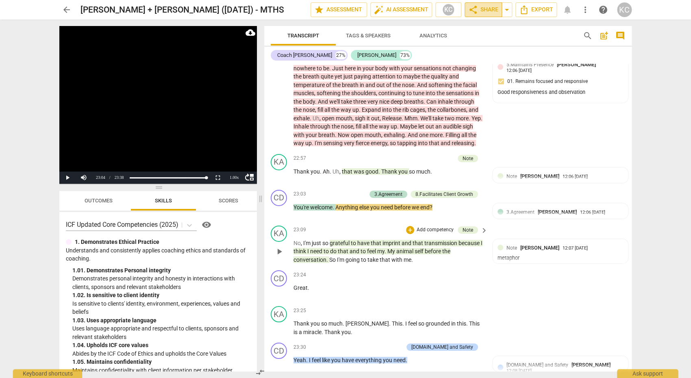
click at [481, 13] on span "share Share" at bounding box center [483, 10] width 30 height 10
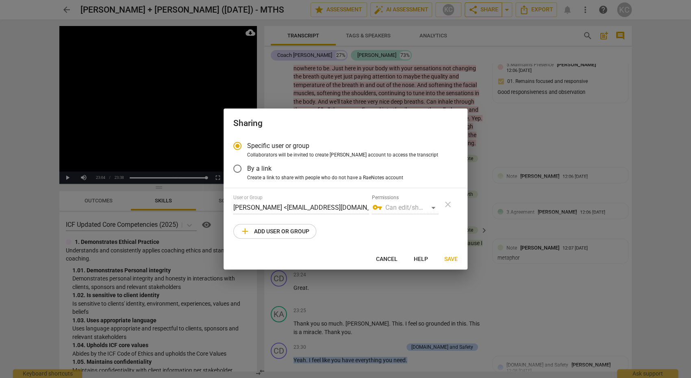
radio input "false"
click at [292, 172] on label "By a link" at bounding box center [340, 169] width 224 height 20
click at [247, 172] on input "By a link" at bounding box center [238, 169] width 20 height 20
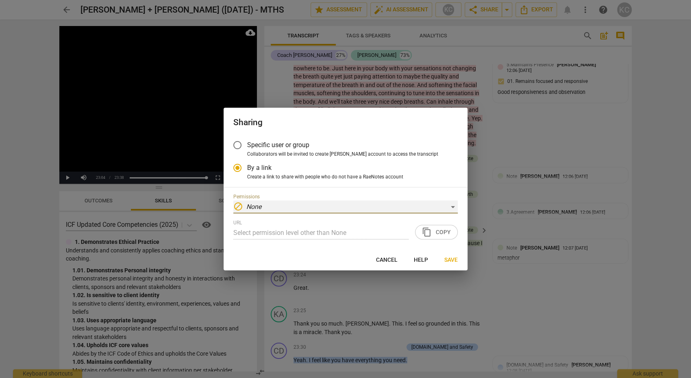
click at [270, 204] on div "block None" at bounding box center [345, 206] width 224 height 13
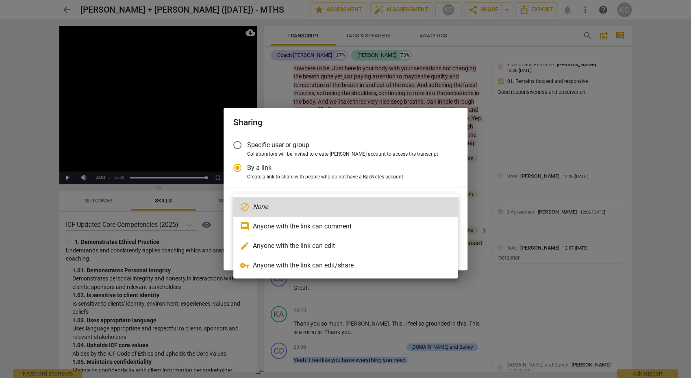
click at [267, 226] on li "comment Anyone with the link can comment" at bounding box center [345, 227] width 224 height 20
radio input "false"
type input "[URL][DOMAIN_NAME]"
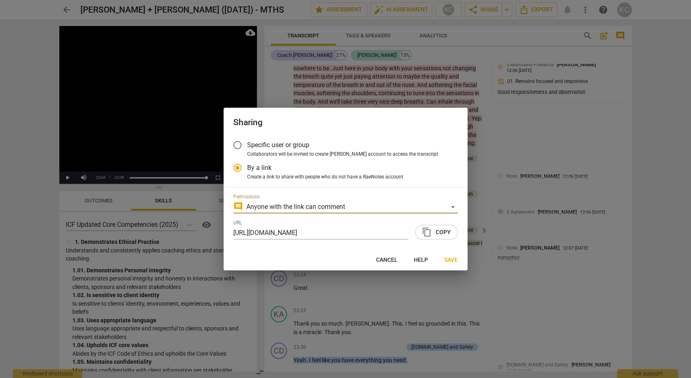
click at [437, 233] on span "content_copy Copy" at bounding box center [436, 232] width 29 height 10
click at [457, 260] on span "Save" at bounding box center [450, 260] width 13 height 8
radio input "false"
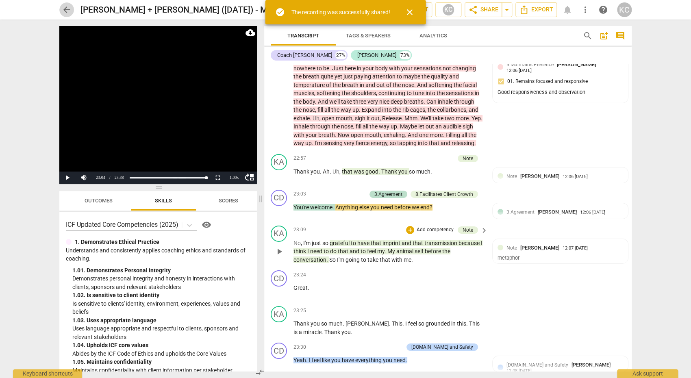
click at [61, 6] on span "arrow_back" at bounding box center [66, 10] width 15 height 10
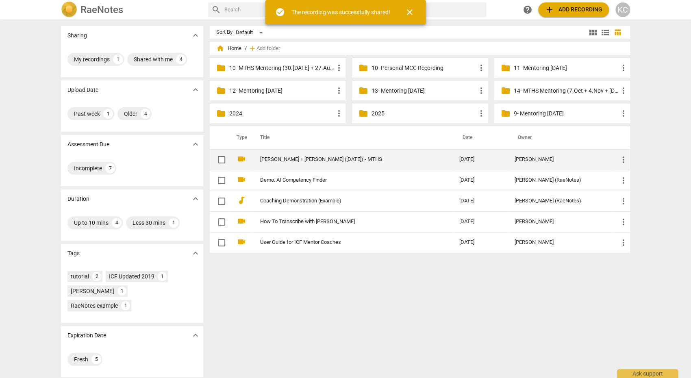
click at [622, 160] on span "more_vert" at bounding box center [624, 160] width 10 height 10
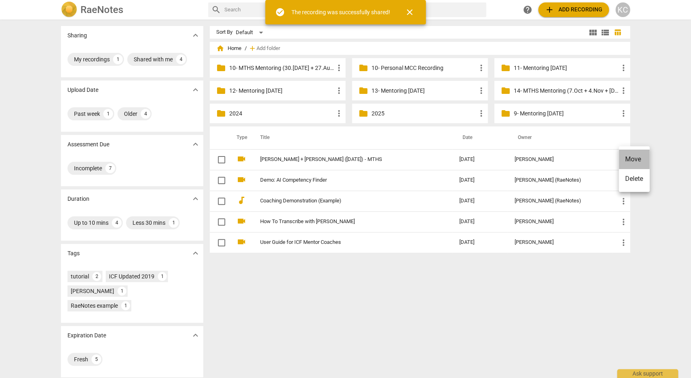
click at [627, 161] on li "Move" at bounding box center [634, 160] width 31 height 20
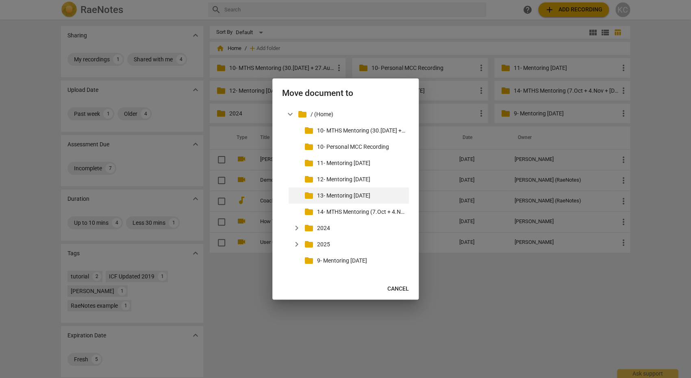
click at [345, 196] on p "13- Mentoring [DATE]" at bounding box center [361, 195] width 89 height 9
